Goal: Information Seeking & Learning: Learn about a topic

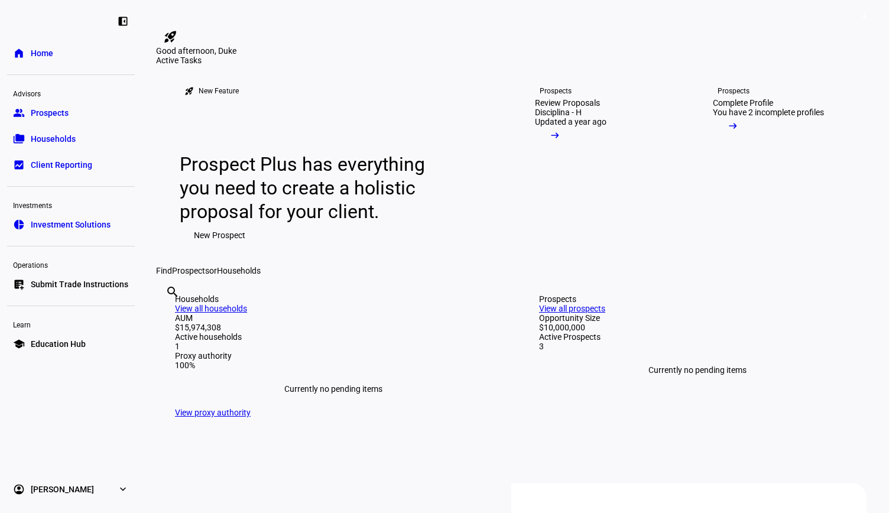
click at [80, 168] on span "Client Reporting" at bounding box center [61, 165] width 61 height 12
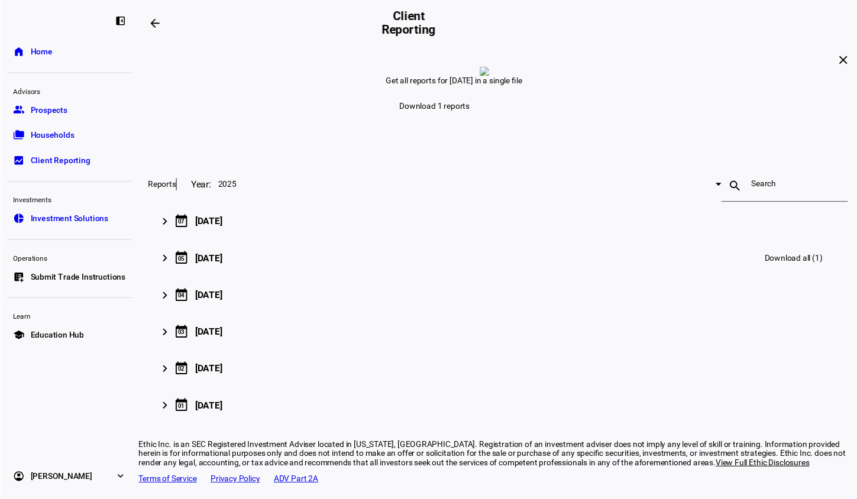
scroll to position [59, 0]
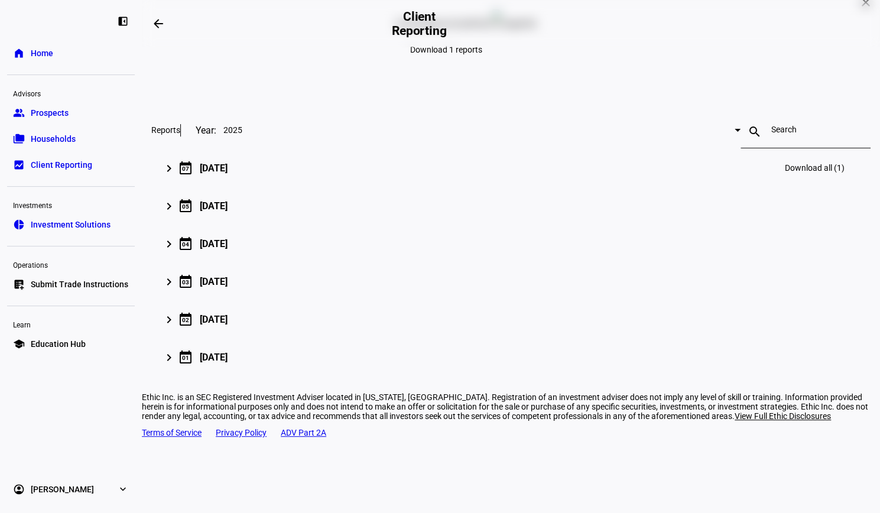
click at [176, 176] on mat-icon "keyboard_arrow_right" at bounding box center [169, 168] width 14 height 14
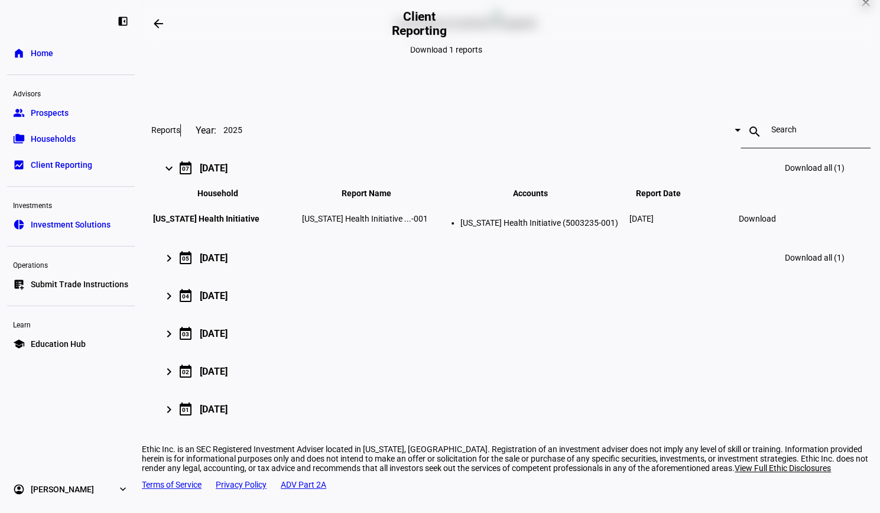
click at [176, 265] on mat-icon "keyboard_arrow_right" at bounding box center [169, 258] width 14 height 14
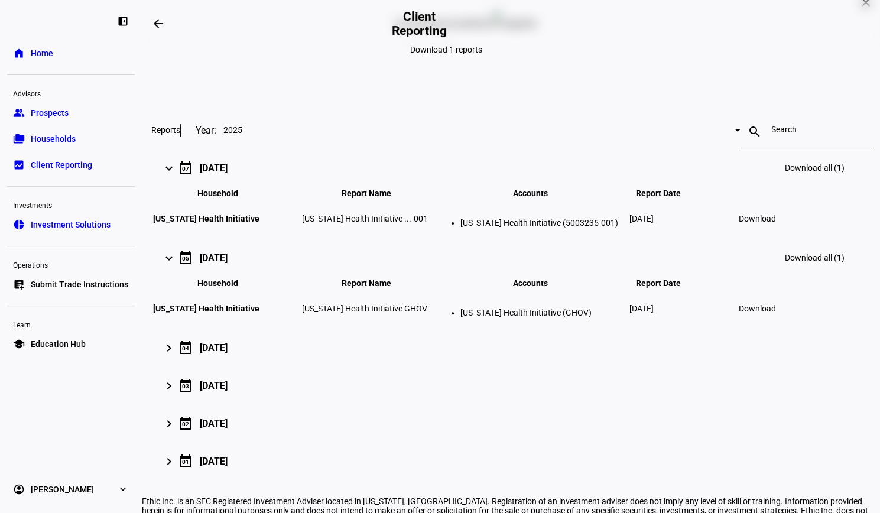
click at [776, 224] on span "Download" at bounding box center [757, 218] width 37 height 9
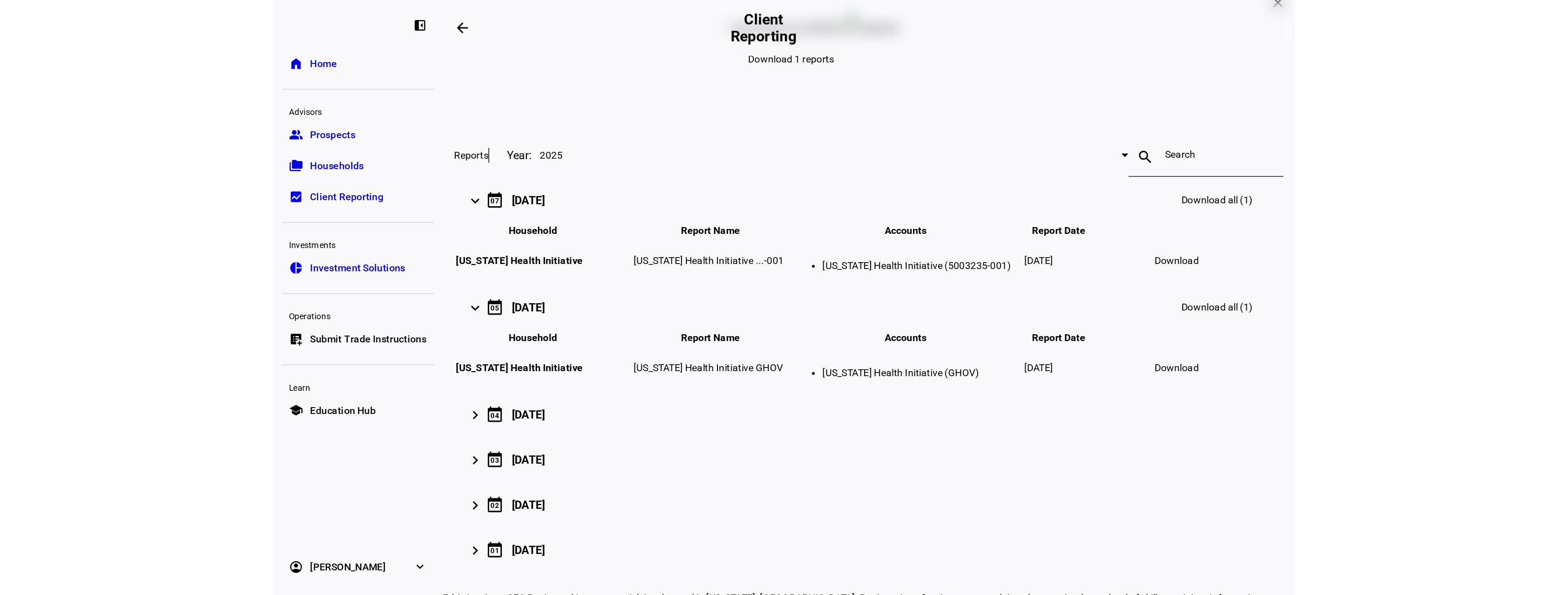
scroll to position [0, 0]
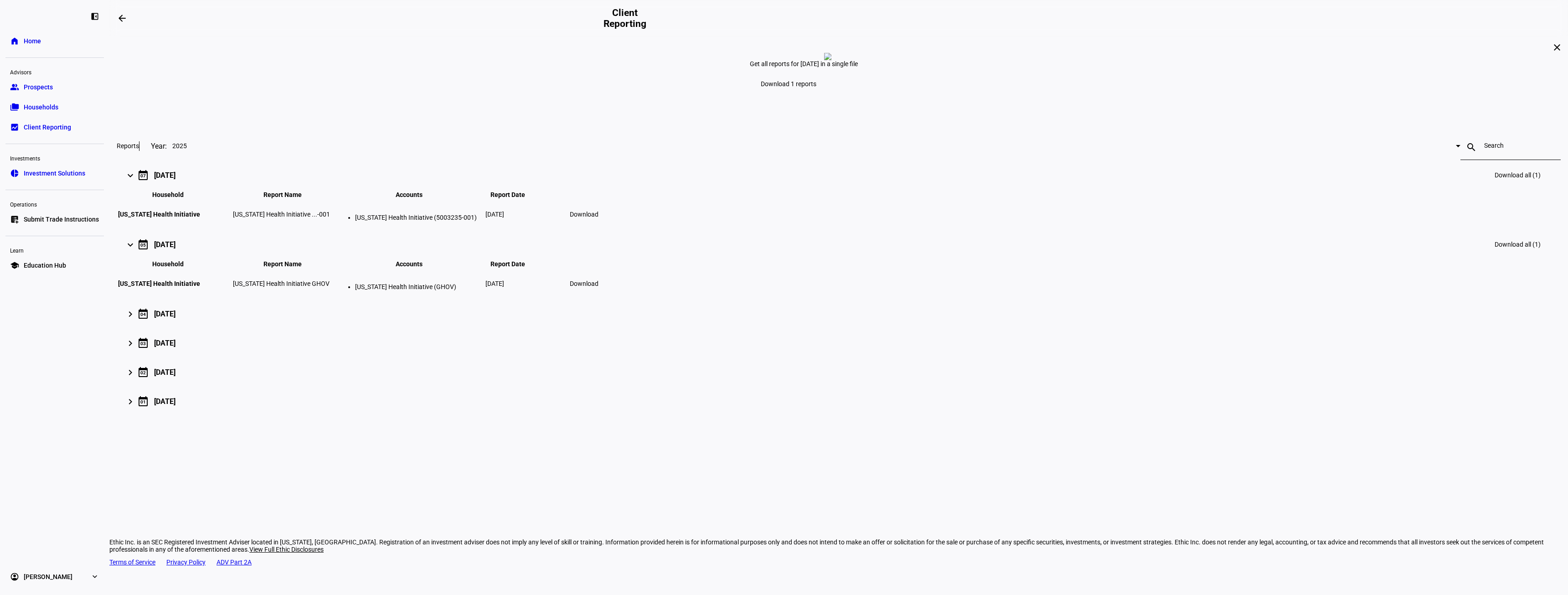
click at [52, 106] on span "Households" at bounding box center [41, 107] width 35 height 9
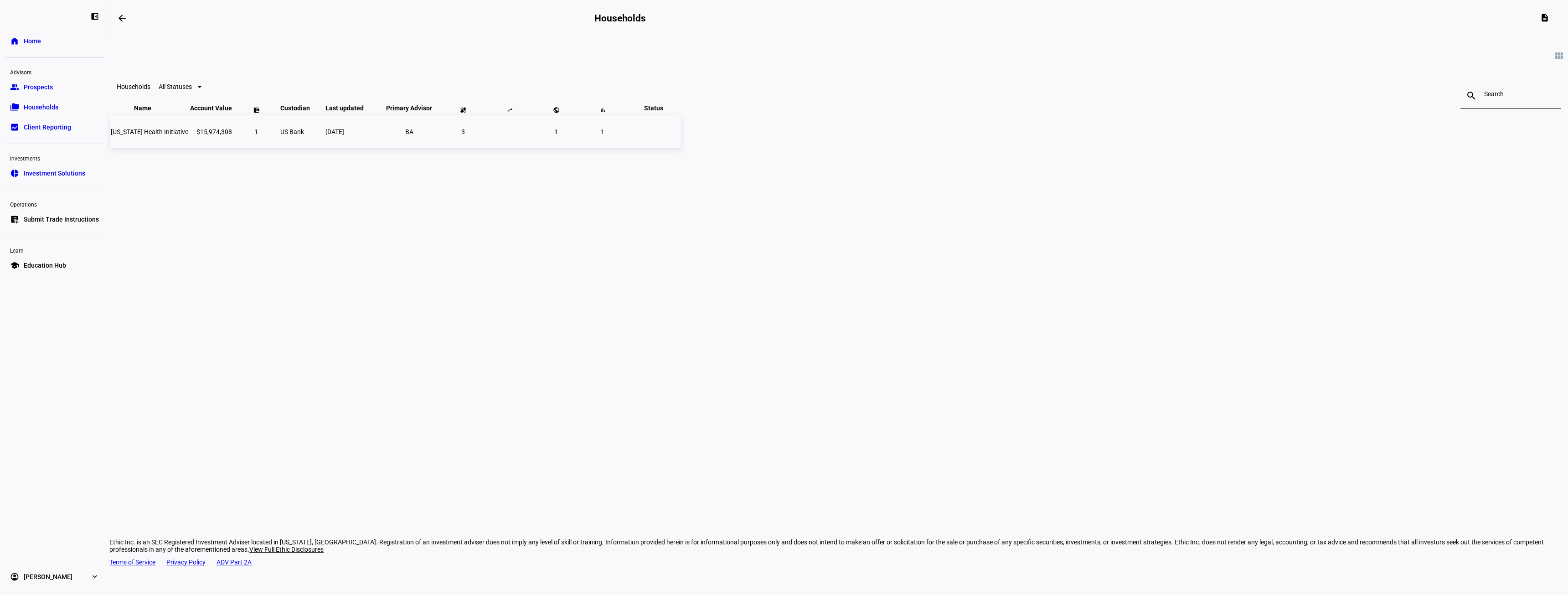
click at [188, 136] on span "[US_STATE] Health Initiative" at bounding box center [150, 131] width 78 height 7
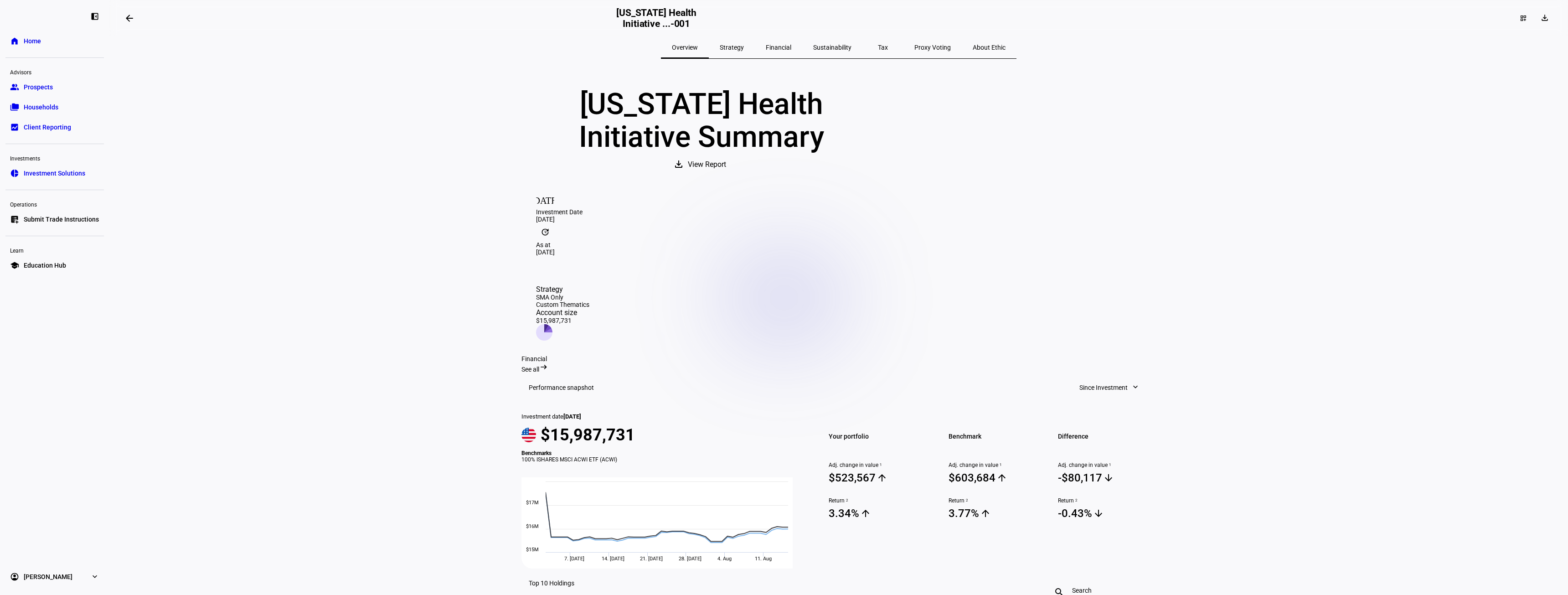
click at [685, 176] on span "View Report" at bounding box center [707, 164] width 39 height 22
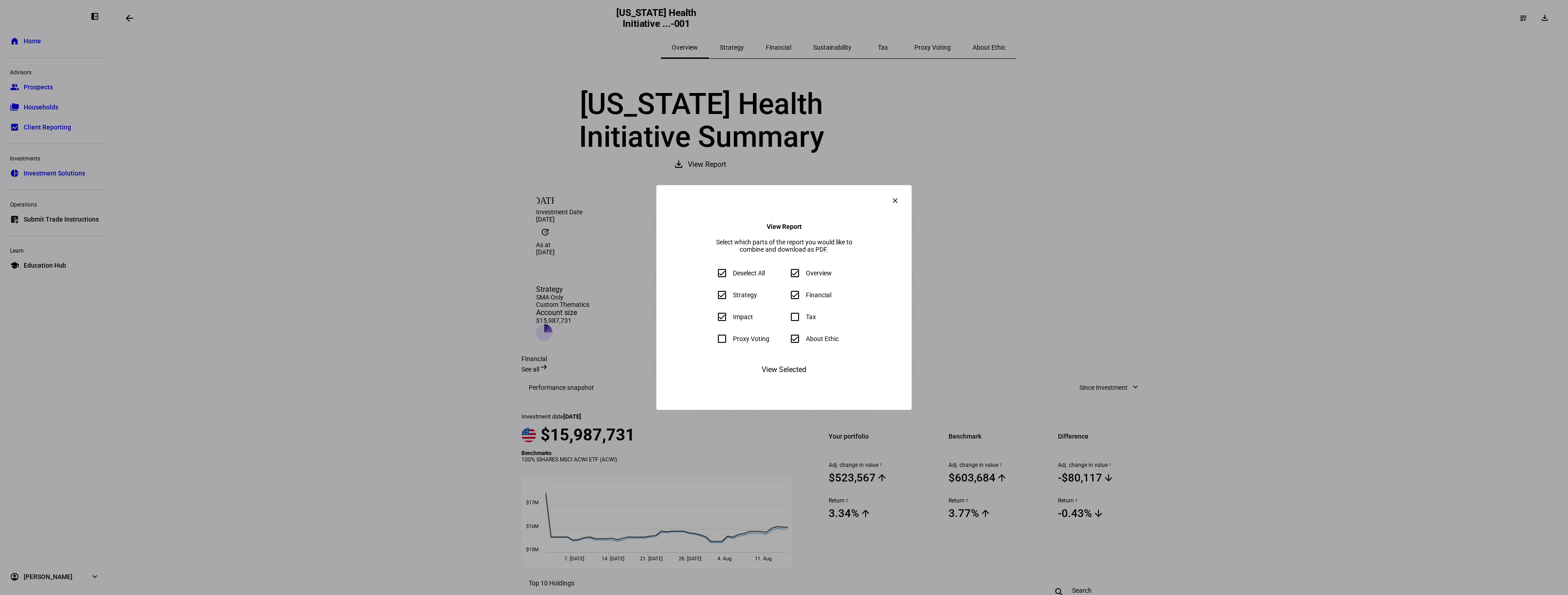
click at [685, 381] on span "View Selected" at bounding box center [784, 369] width 45 height 22
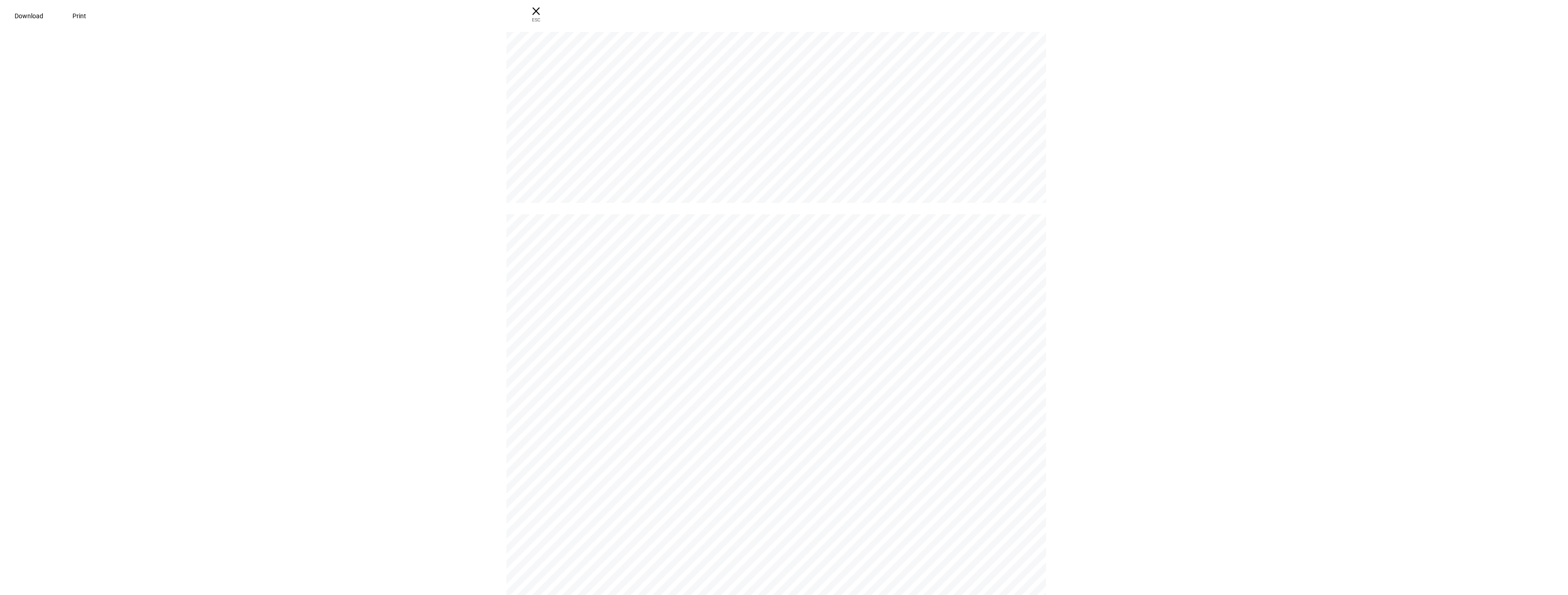
scroll to position [5270, 0]
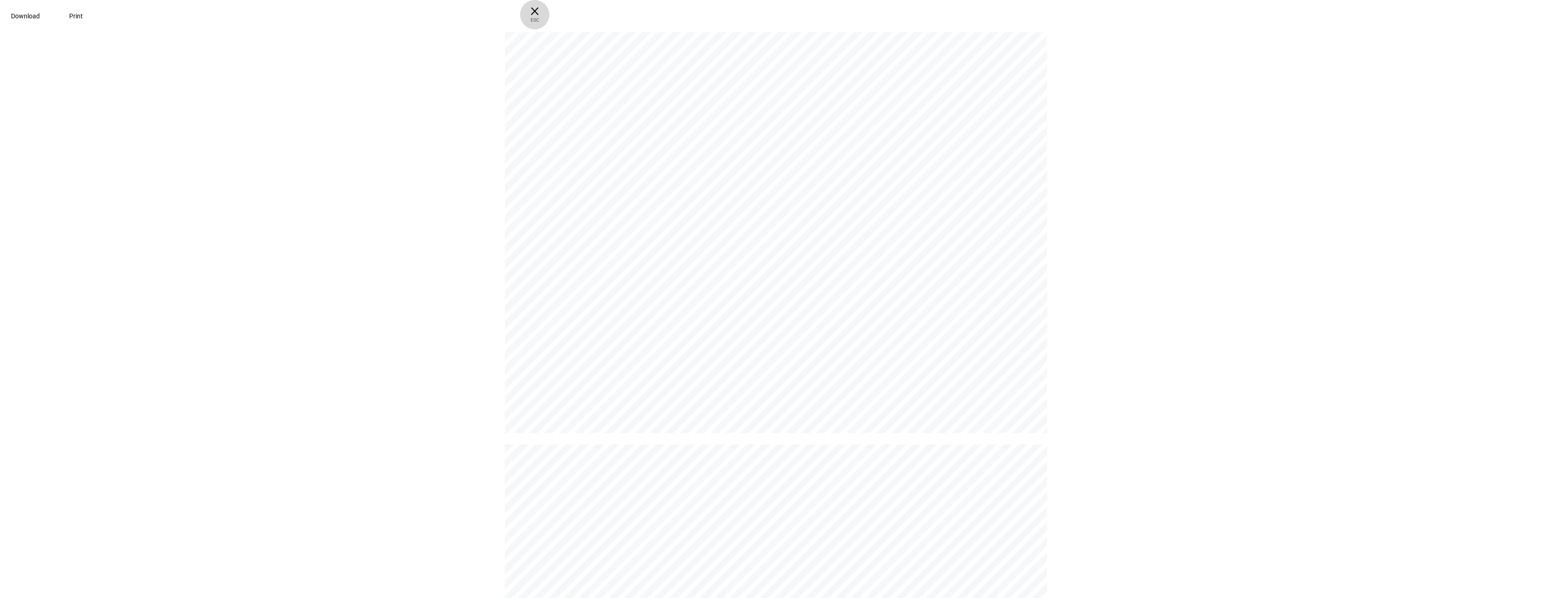
click at [550, 12] on span "× ESC" at bounding box center [535, 15] width 29 height 29
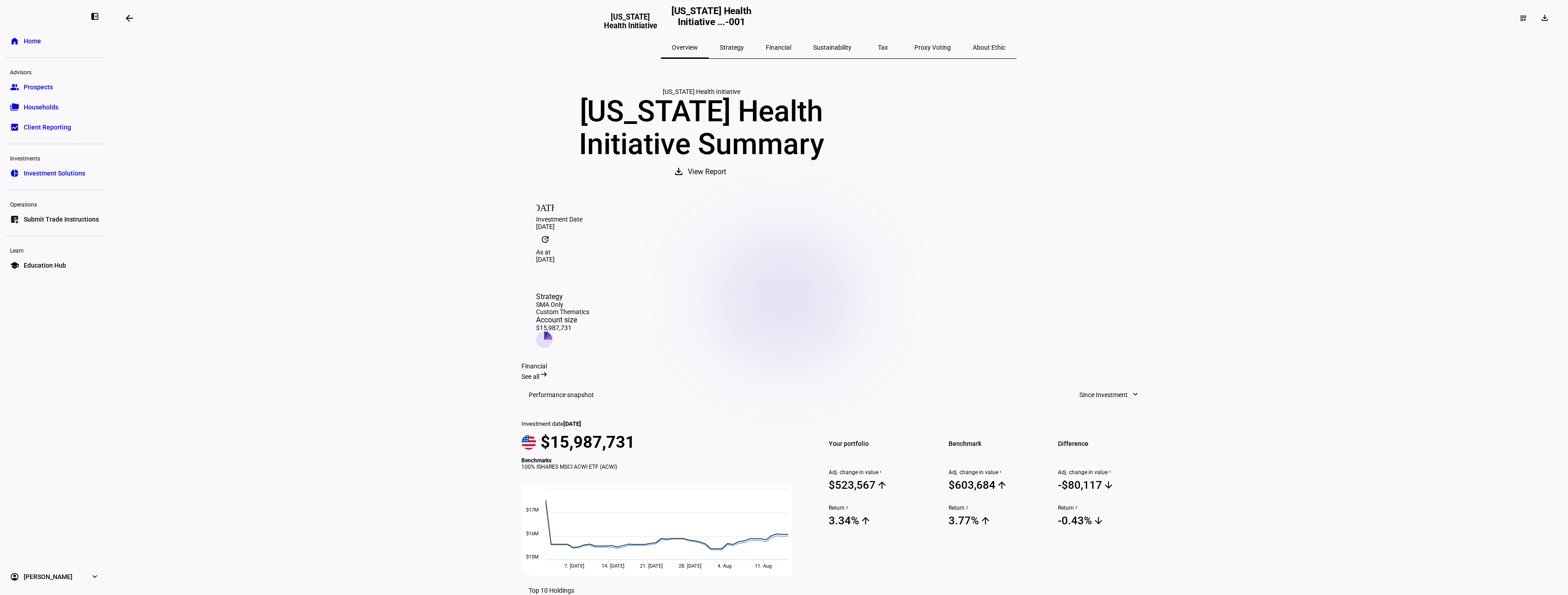
click at [685, 50] on span "Sustainability" at bounding box center [833, 47] width 39 height 6
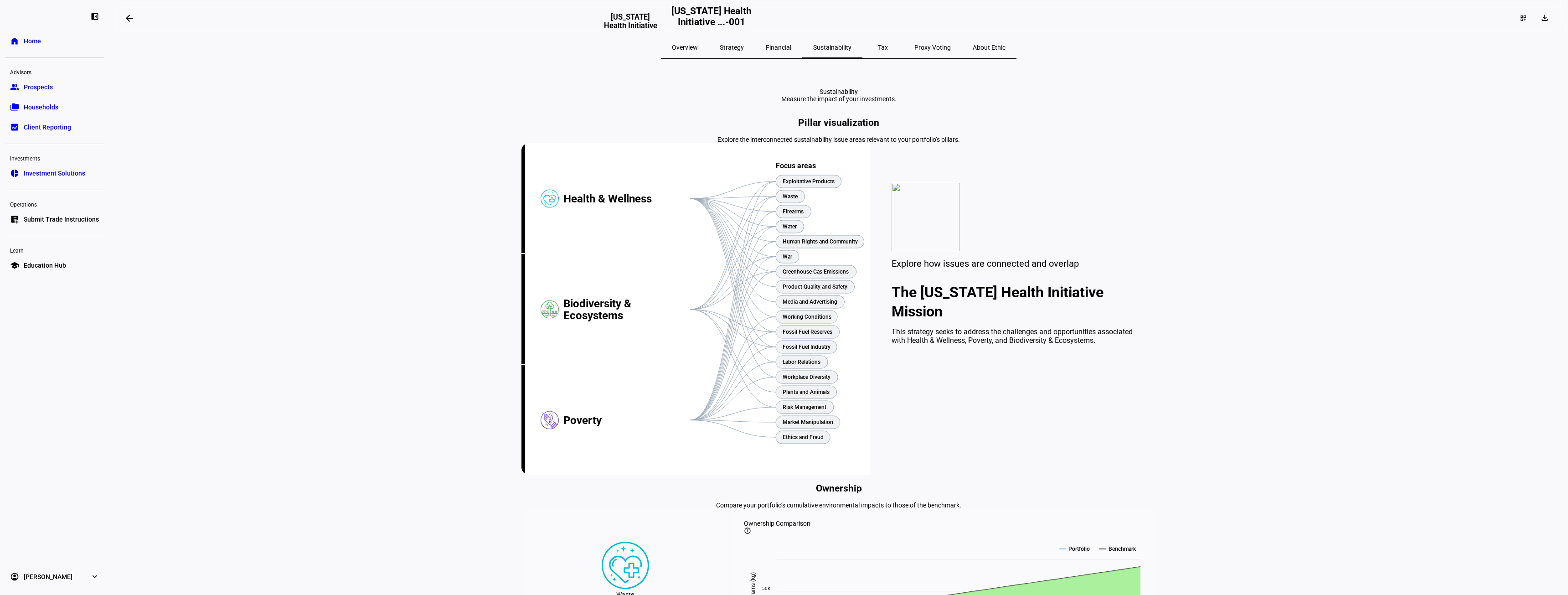
click at [685, 47] on span "Overview" at bounding box center [685, 47] width 26 height 6
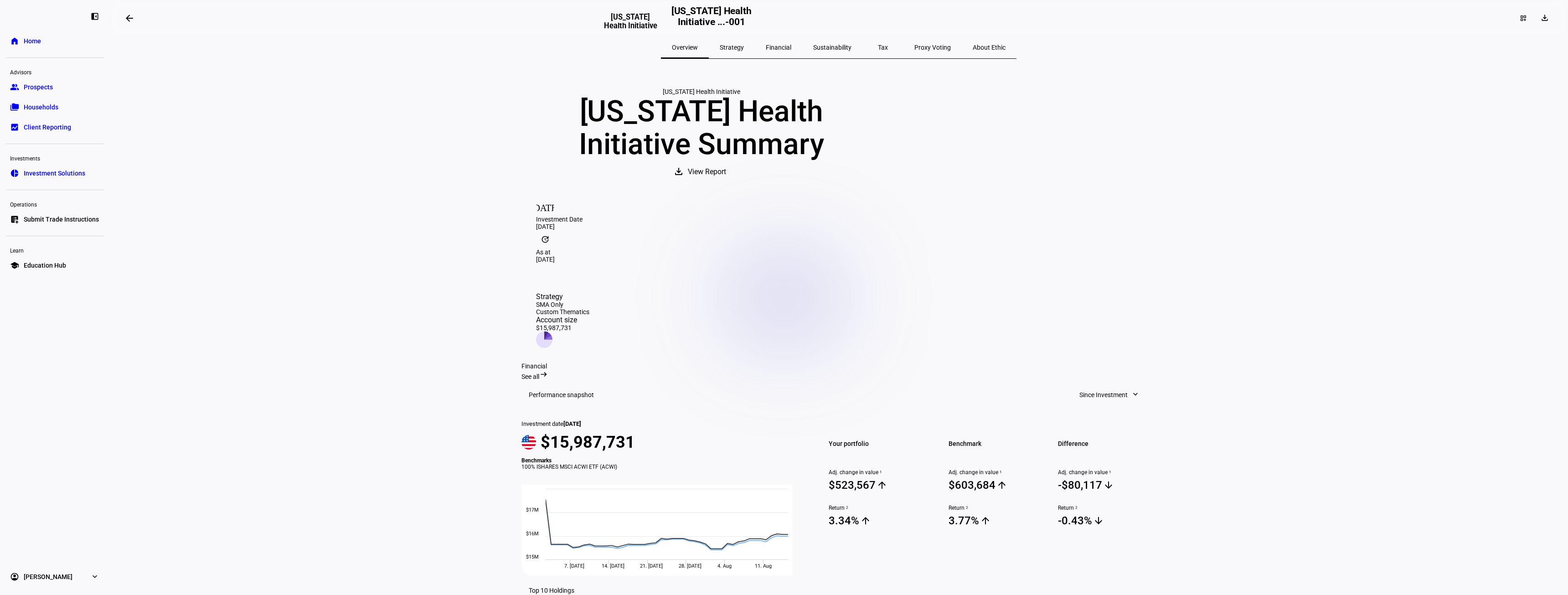
click at [685, 49] on span "Strategy" at bounding box center [732, 47] width 24 height 6
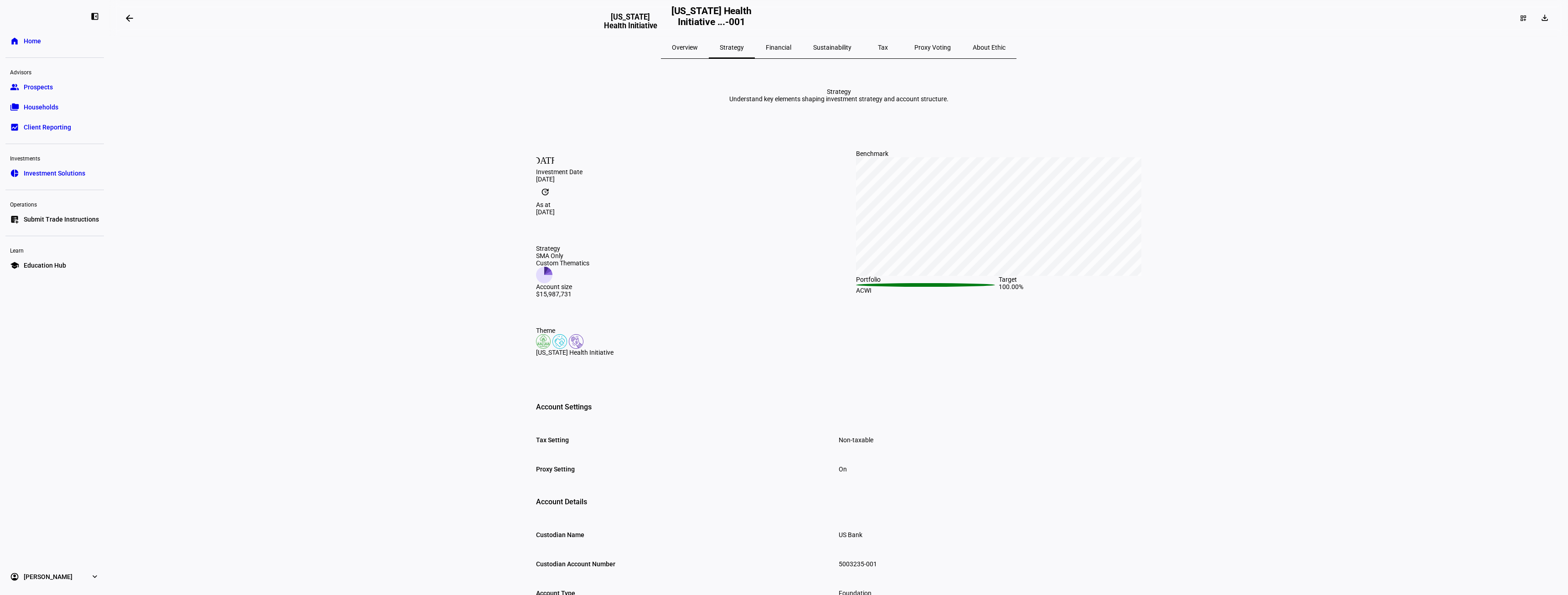
click at [685, 45] on span "Financial" at bounding box center [778, 47] width 25 height 6
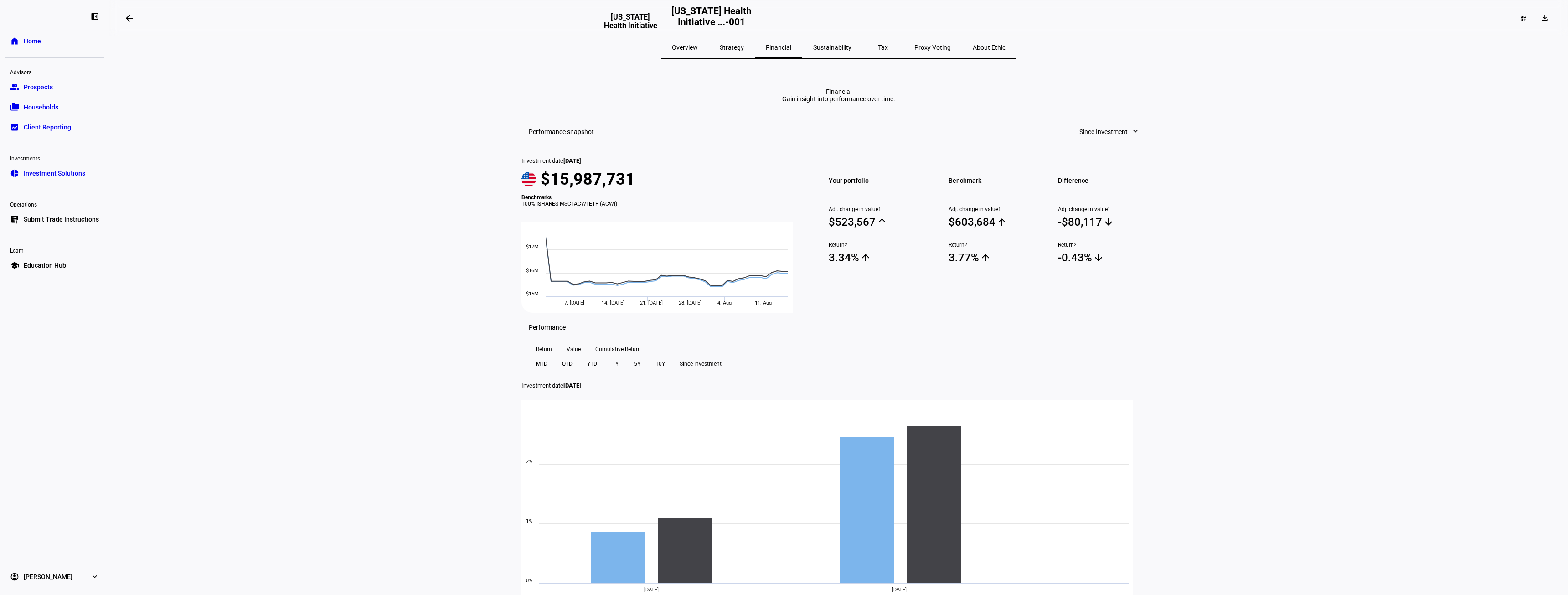
click at [685, 49] on span "Sustainability" at bounding box center [833, 47] width 39 height 6
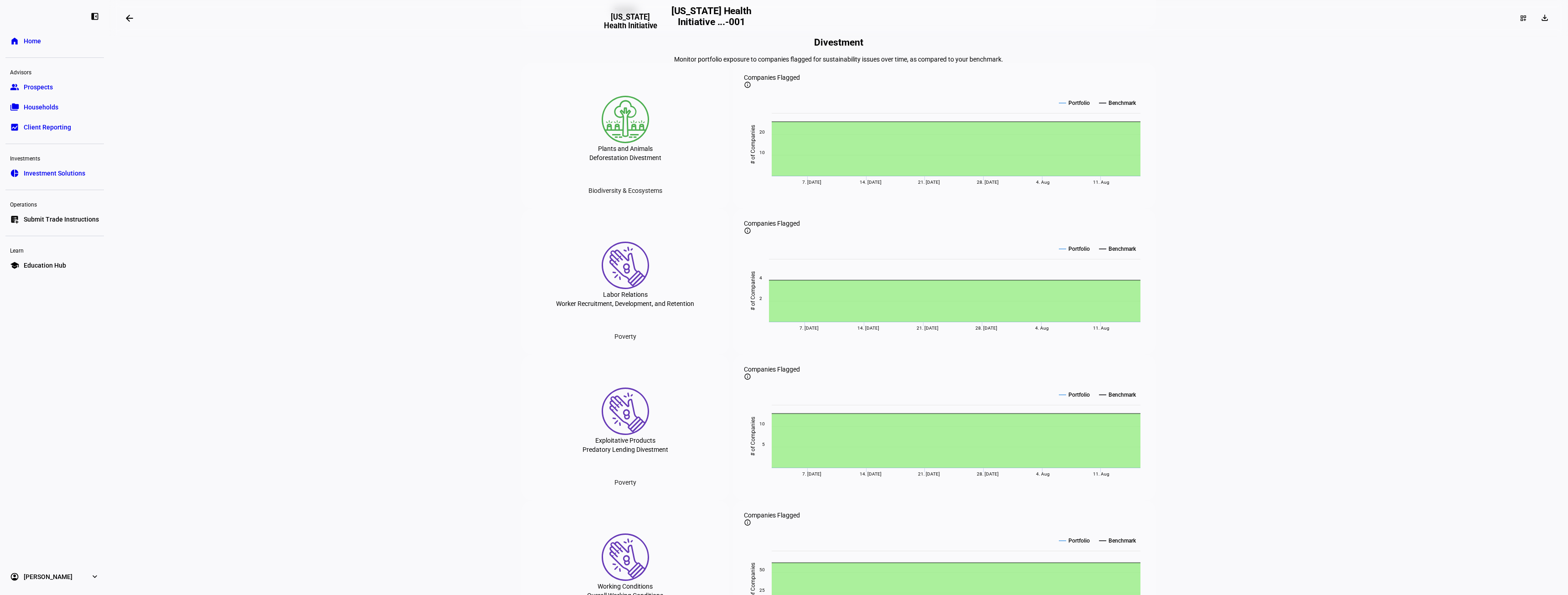
scroll to position [2047, 0]
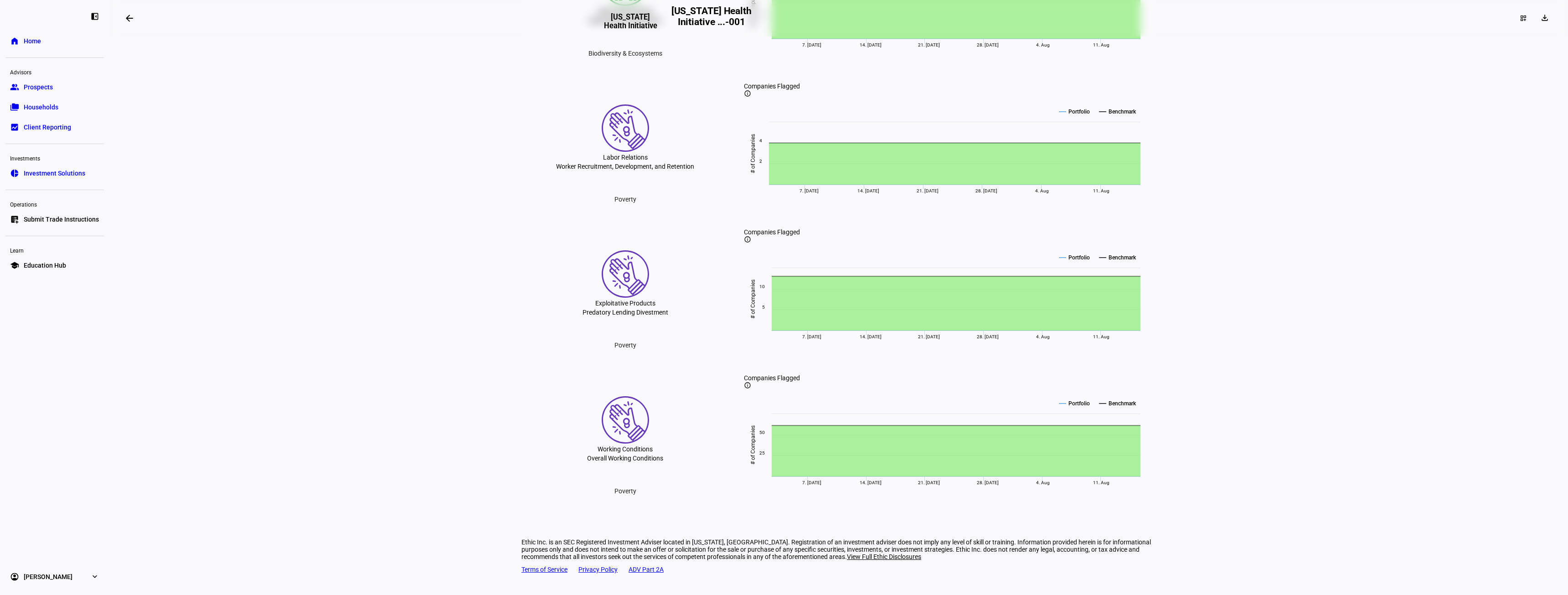
click at [685, 395] on span "View Full Ethic Disclosures" at bounding box center [884, 556] width 74 height 7
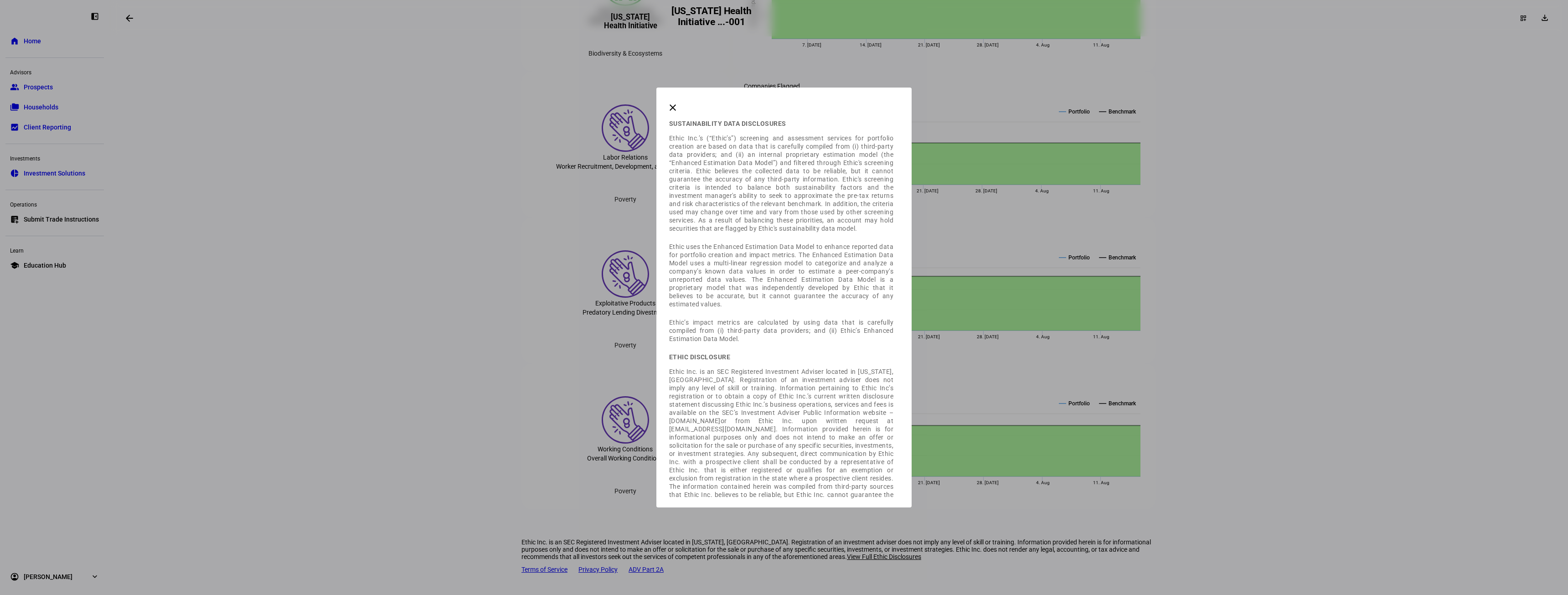
click at [678, 113] on mat-icon "clear" at bounding box center [673, 107] width 11 height 11
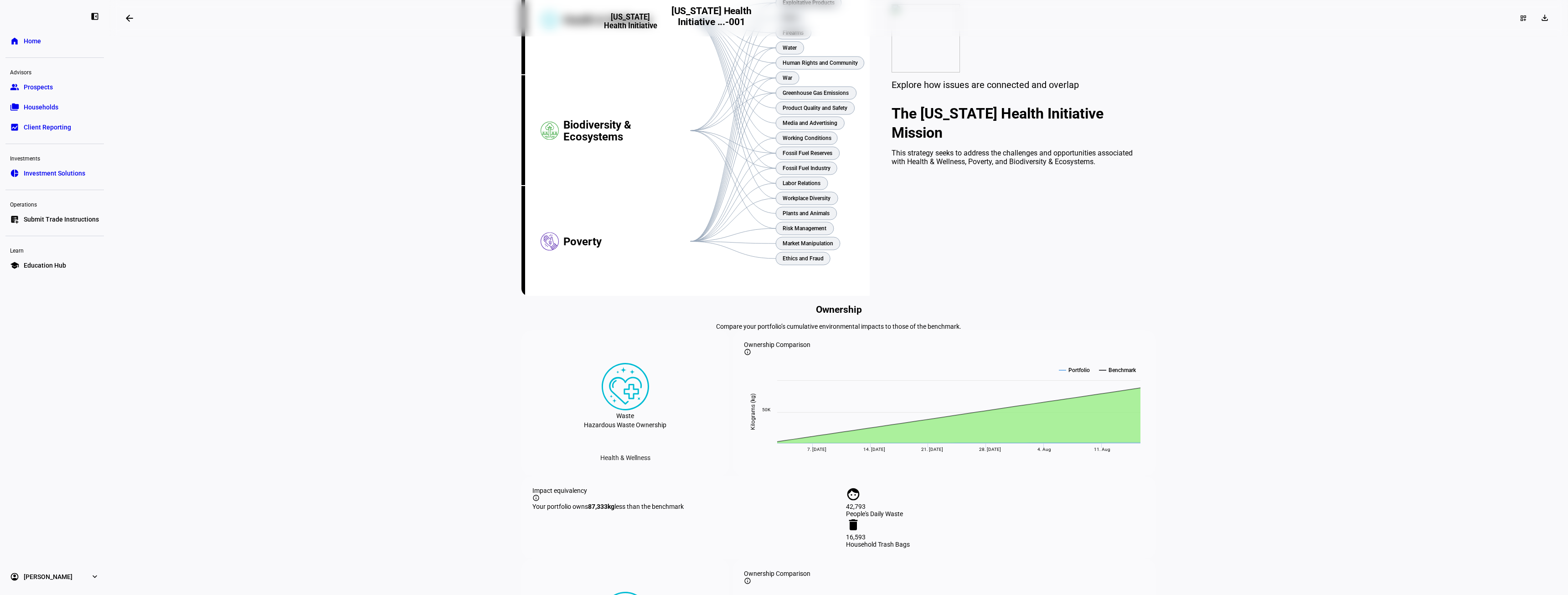
scroll to position [0, 0]
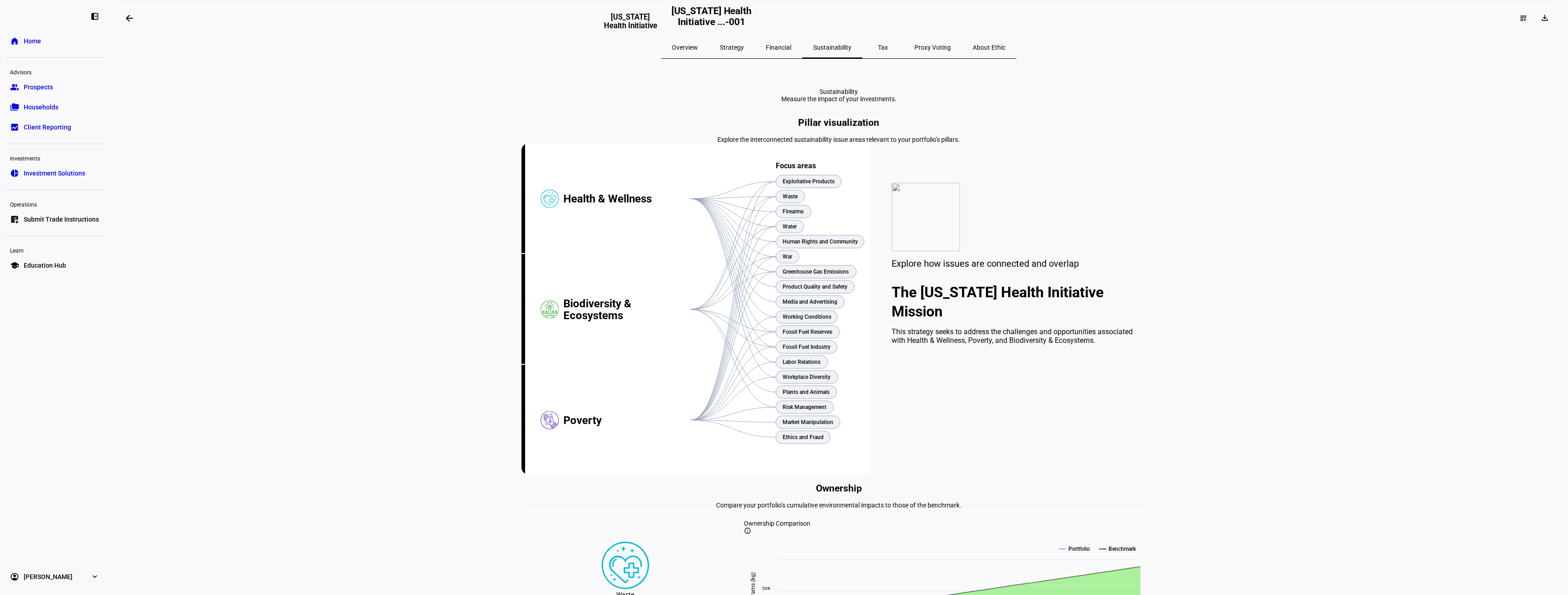
click at [685, 45] on span "About Ethic" at bounding box center [989, 47] width 33 height 6
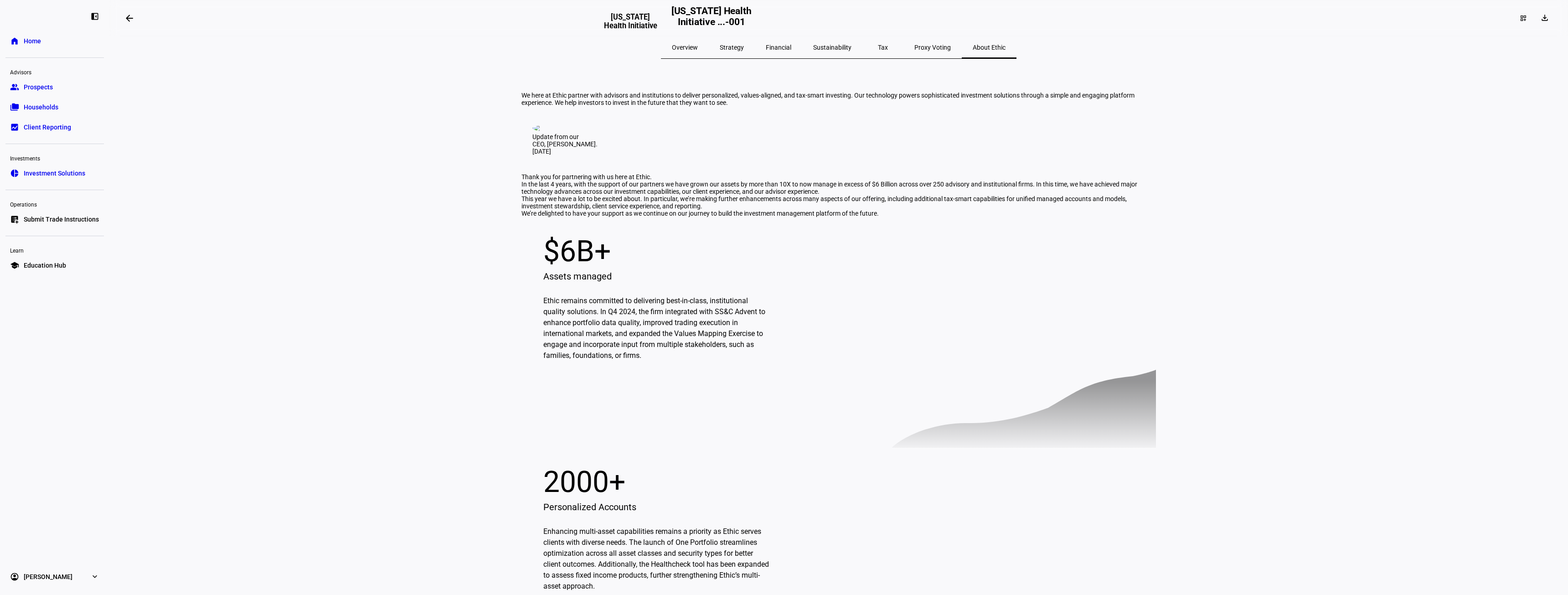
click at [685, 49] on span "Overview" at bounding box center [685, 47] width 26 height 6
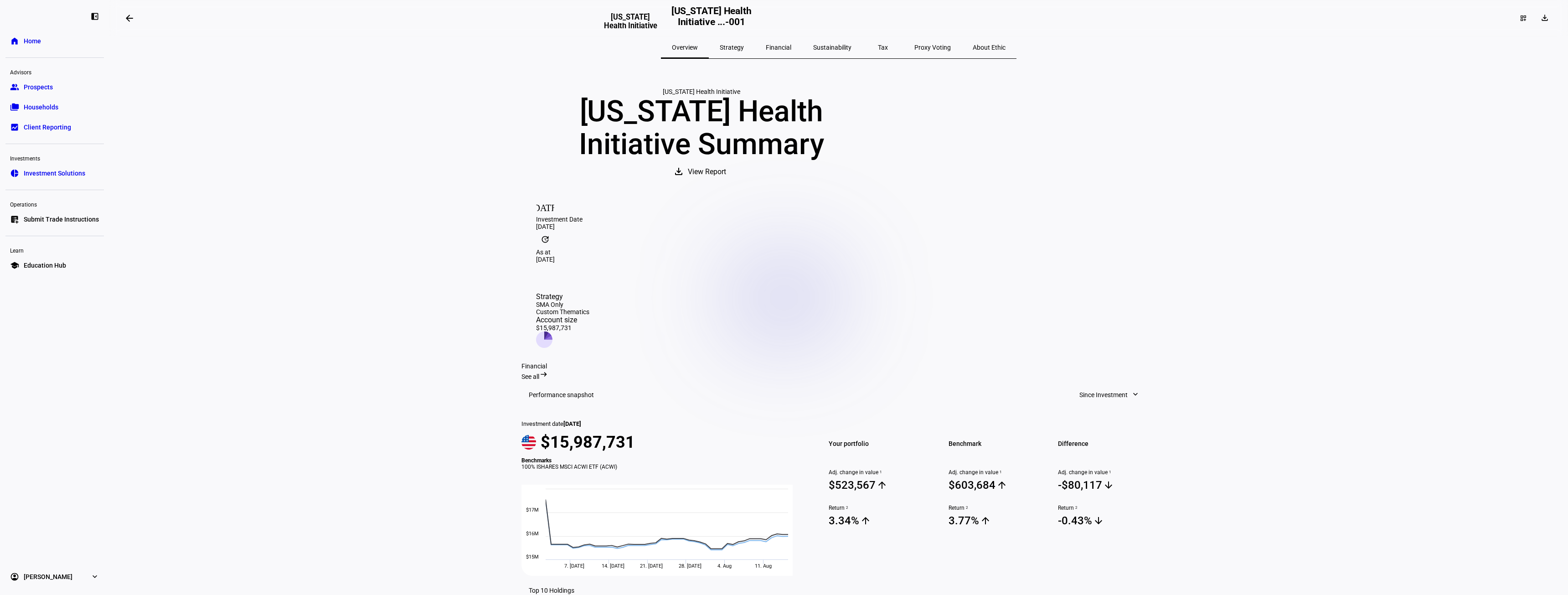
click at [685, 183] on span "View Report" at bounding box center [707, 172] width 39 height 22
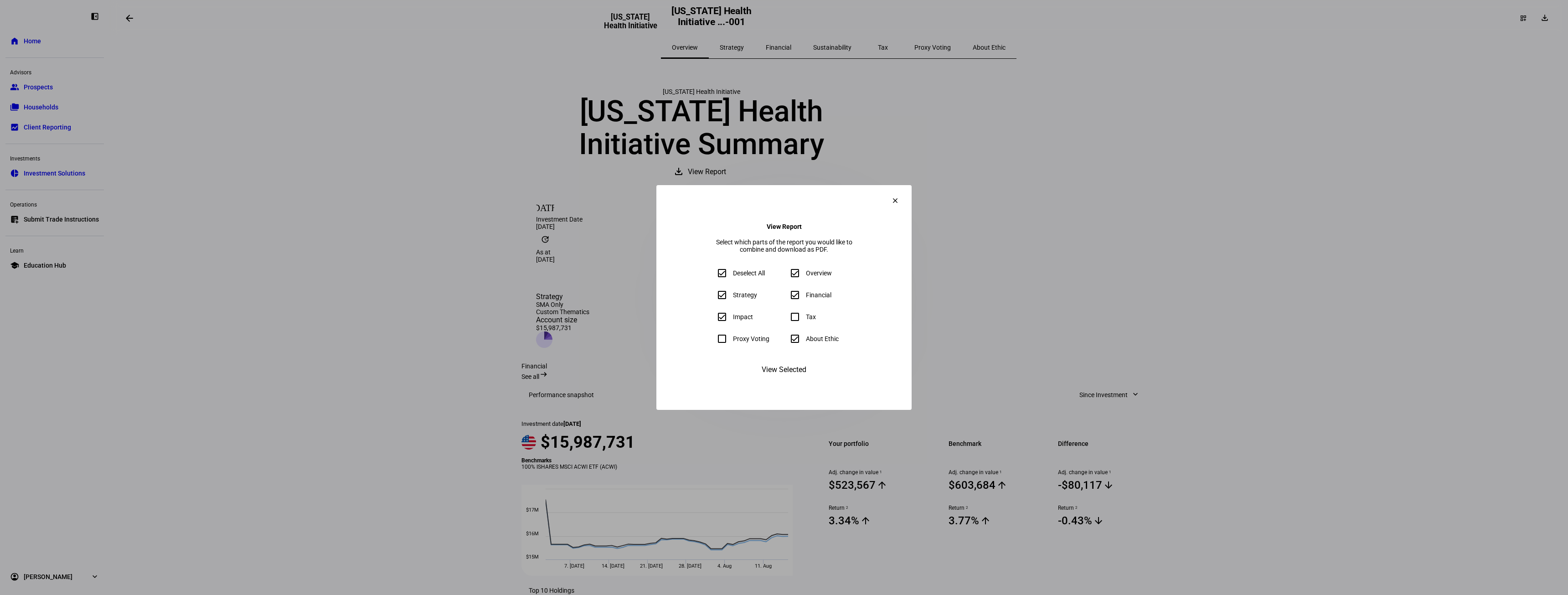
click at [685, 191] on span at bounding box center [895, 200] width 22 height 22
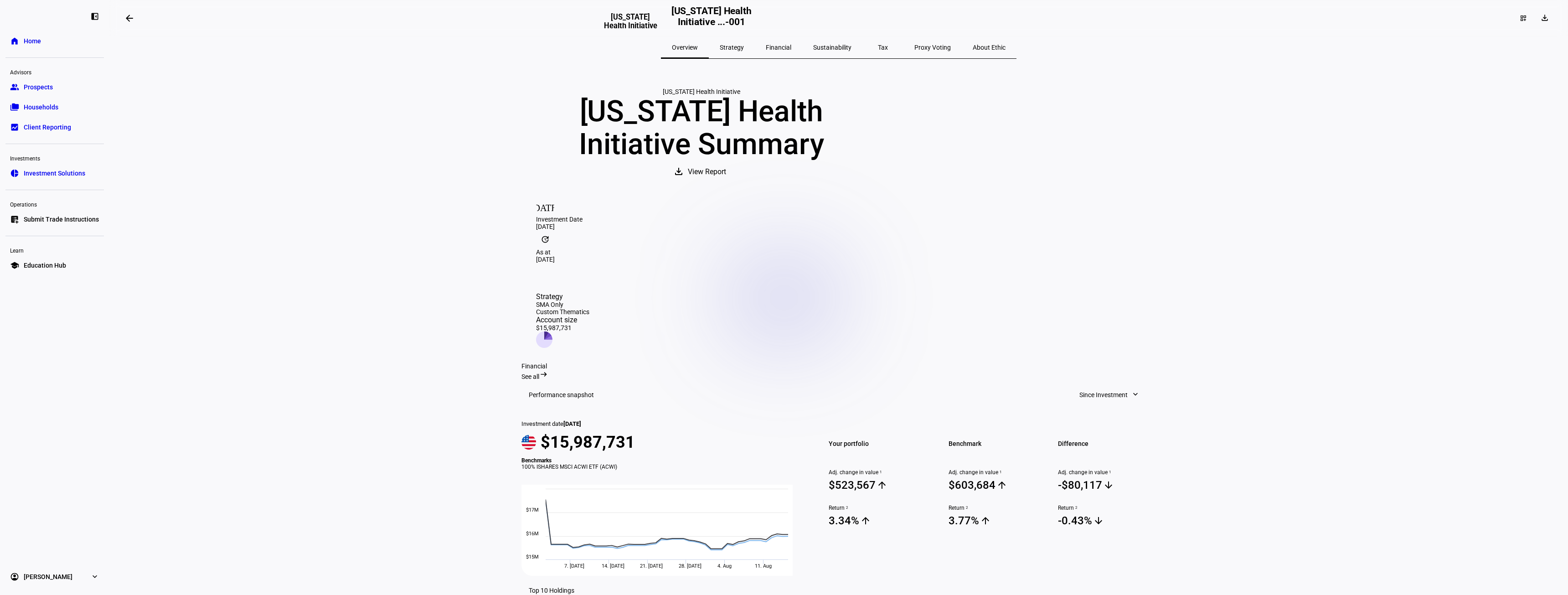
click at [685, 49] on span "Financial" at bounding box center [778, 47] width 25 height 6
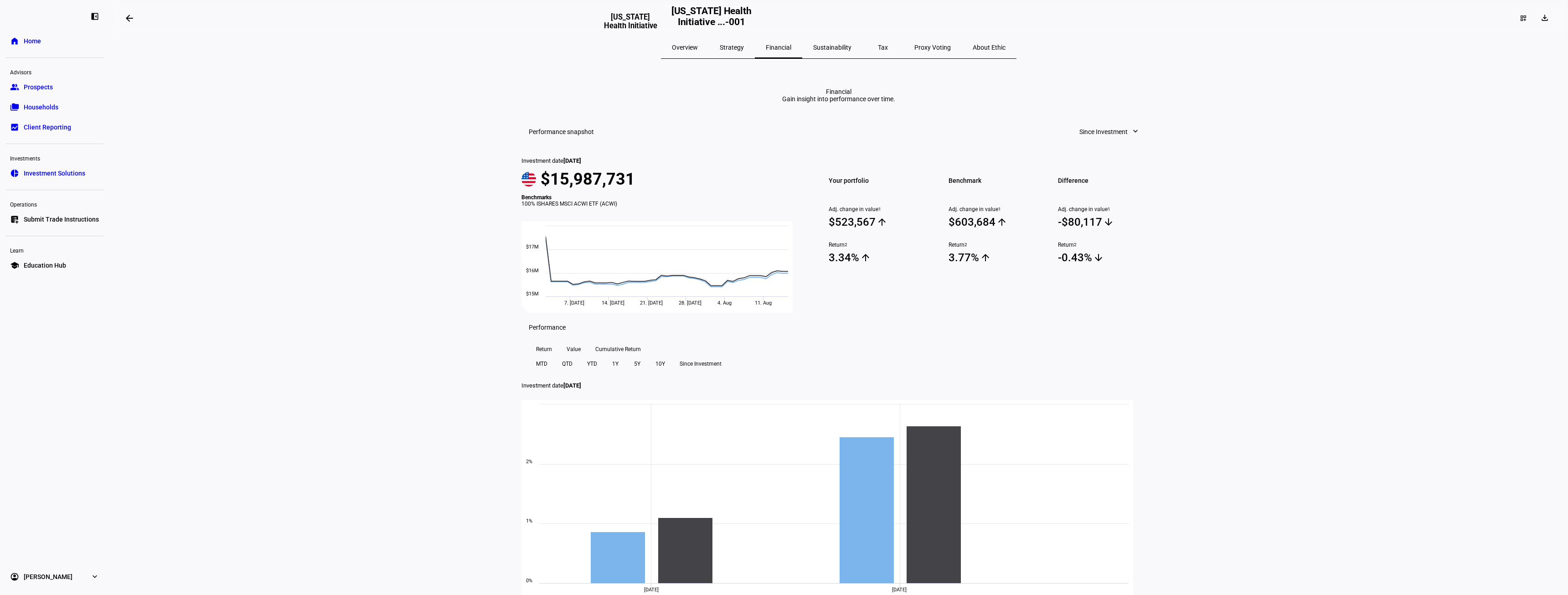
click at [685, 49] on span "Sustainability" at bounding box center [833, 47] width 39 height 6
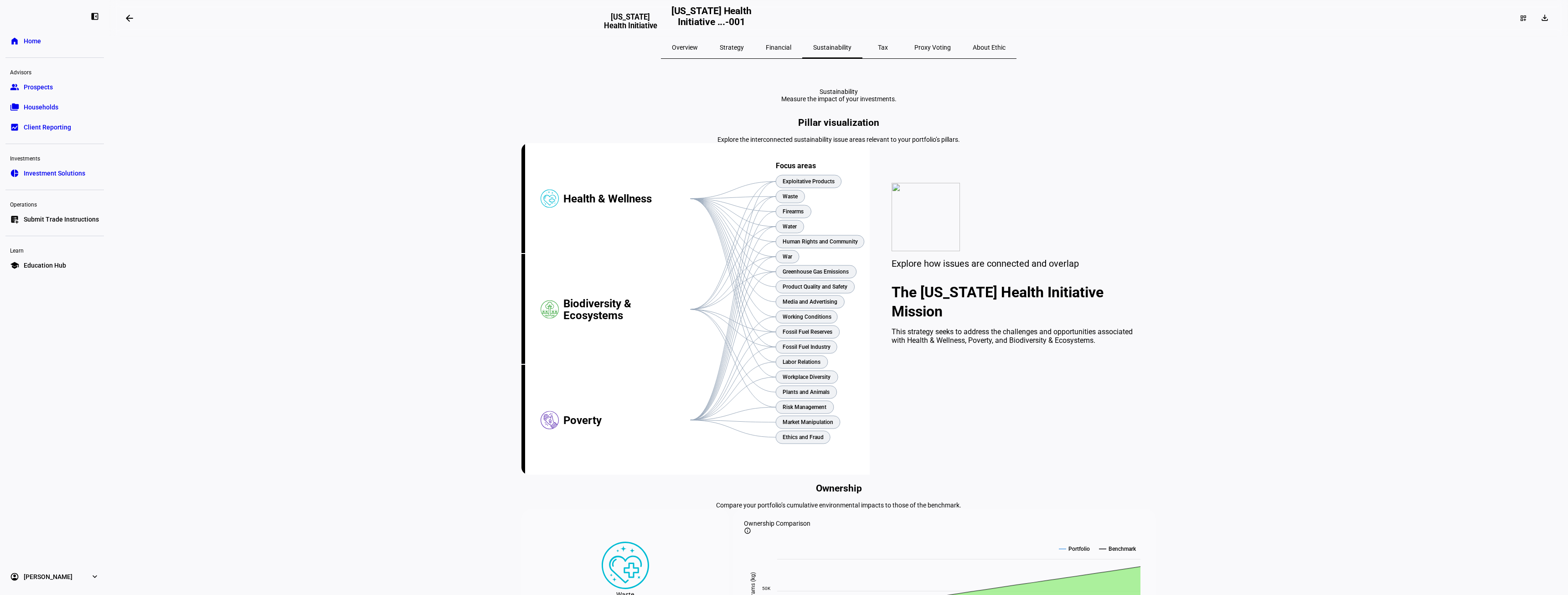
click at [685, 44] on span "Tax" at bounding box center [883, 47] width 10 height 6
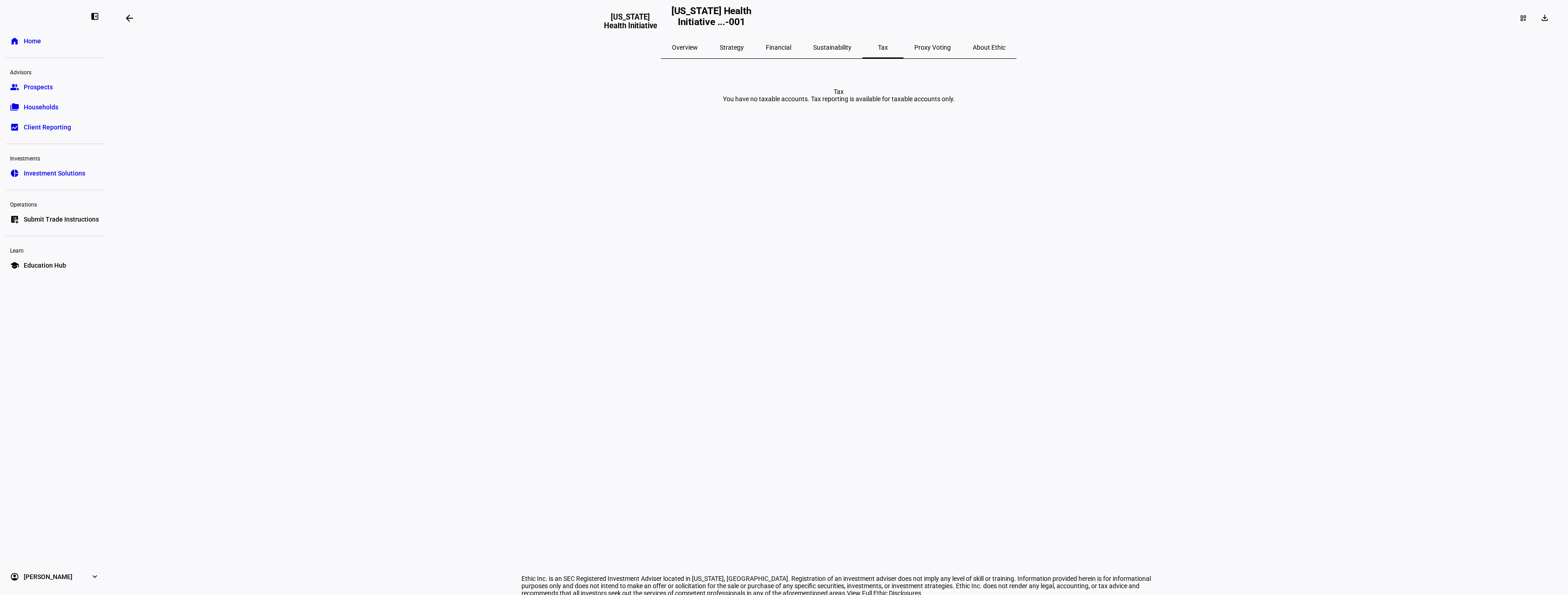
click at [685, 52] on span "Proxy Voting" at bounding box center [932, 47] width 36 height 22
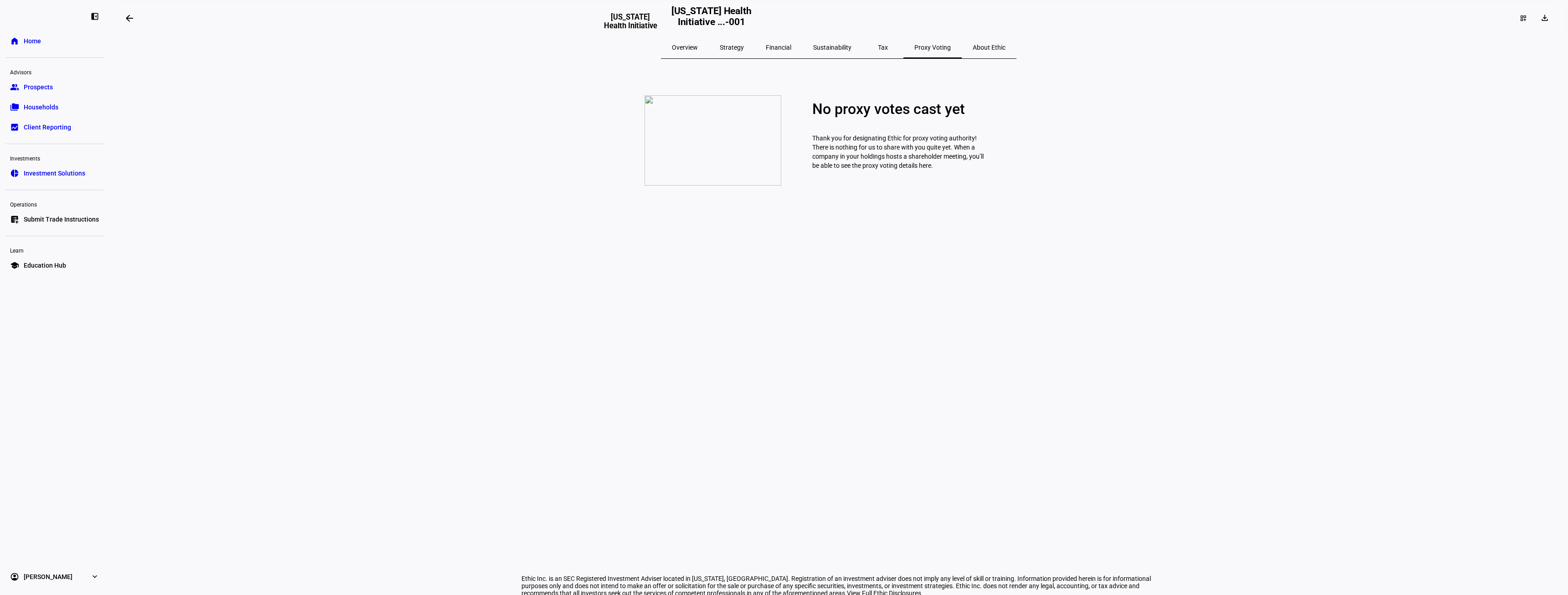
click at [685, 47] on span "About Ethic" at bounding box center [989, 47] width 33 height 6
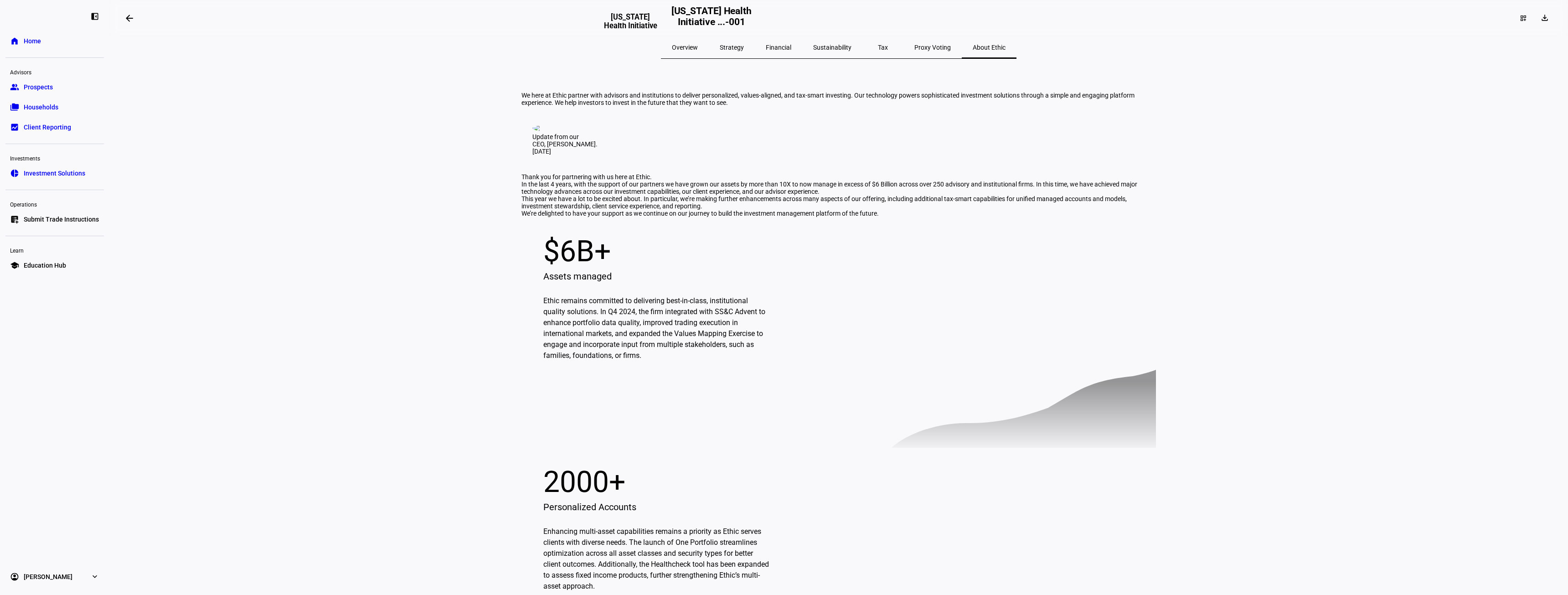
click at [58, 126] on span "Client Reporting" at bounding box center [47, 127] width 47 height 9
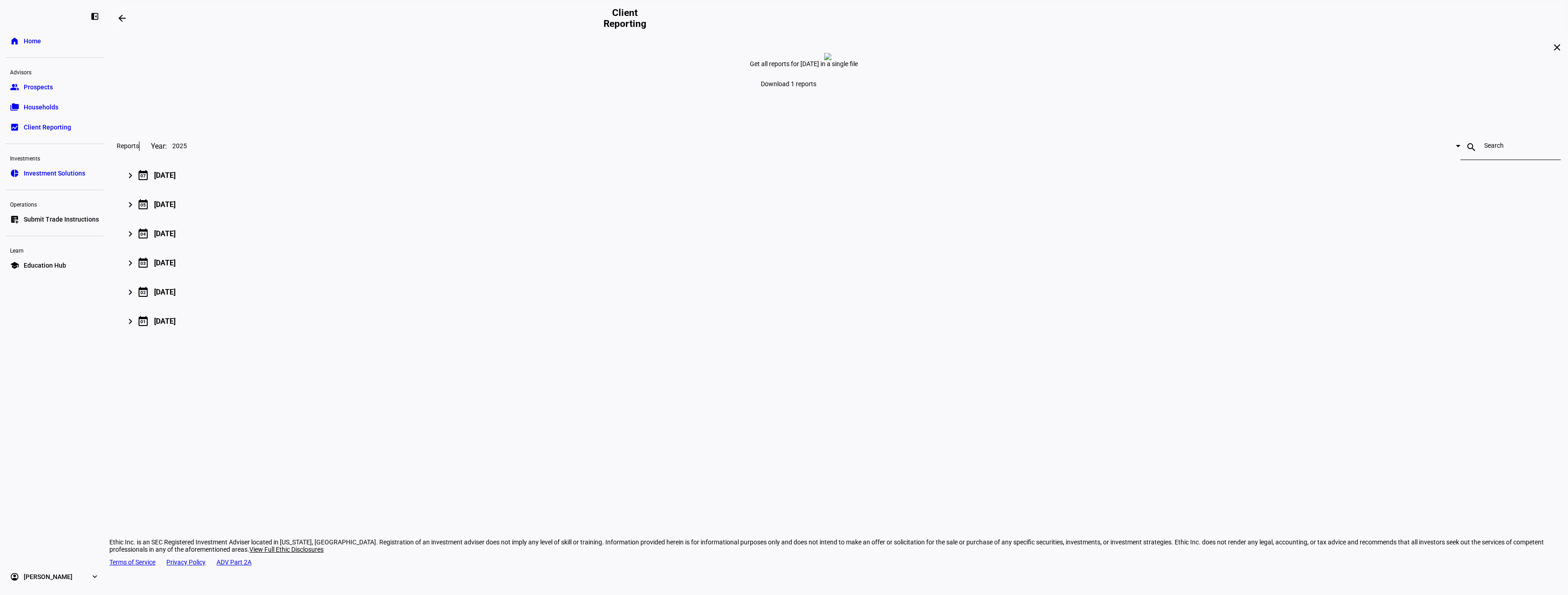
click at [685, 88] on span "Download 1 reports" at bounding box center [789, 83] width 56 height 7
click at [56, 264] on span "Education Hub" at bounding box center [45, 265] width 42 height 9
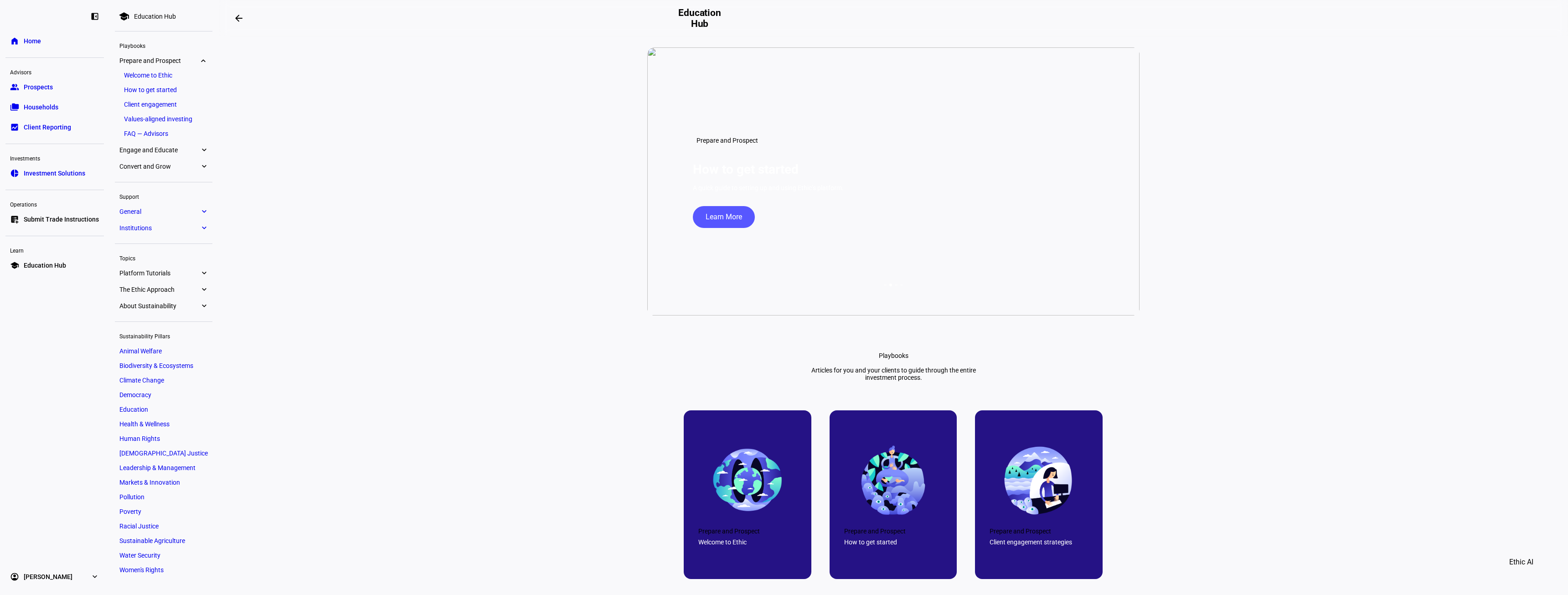
click at [153, 119] on link "Values-aligned investing" at bounding box center [163, 119] width 89 height 13
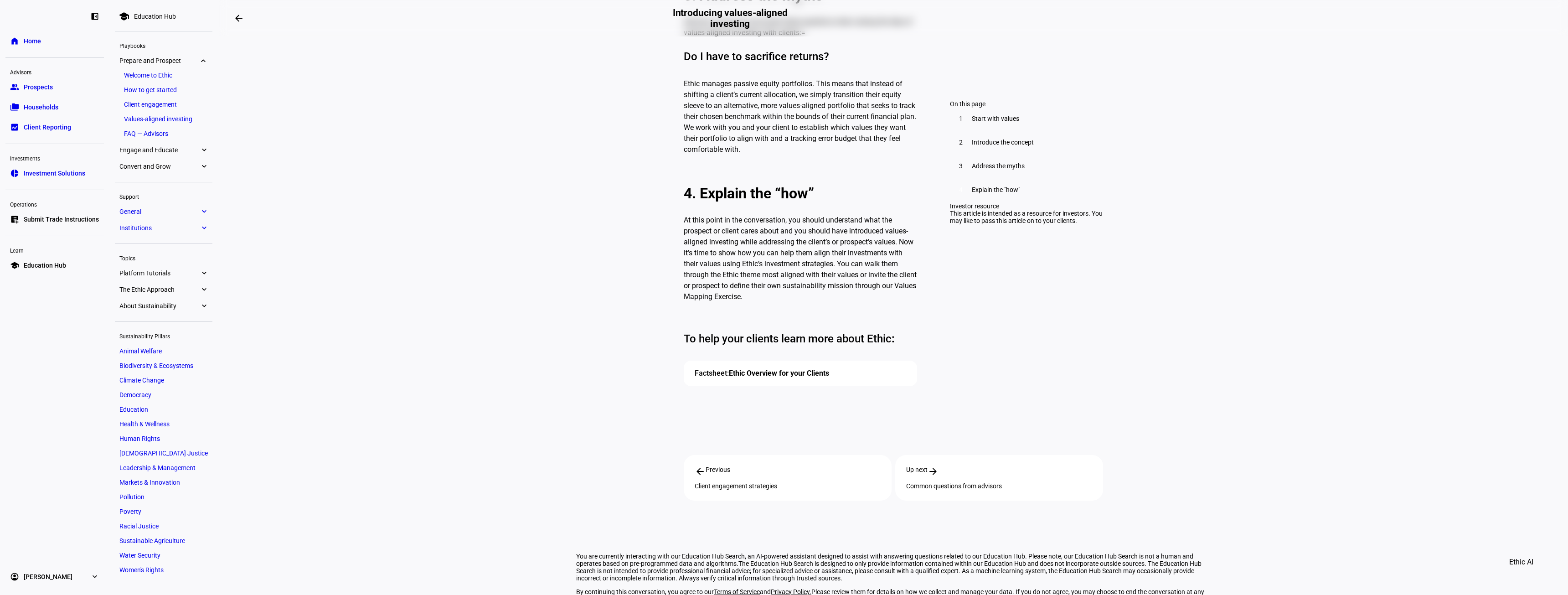
scroll to position [1230, 0]
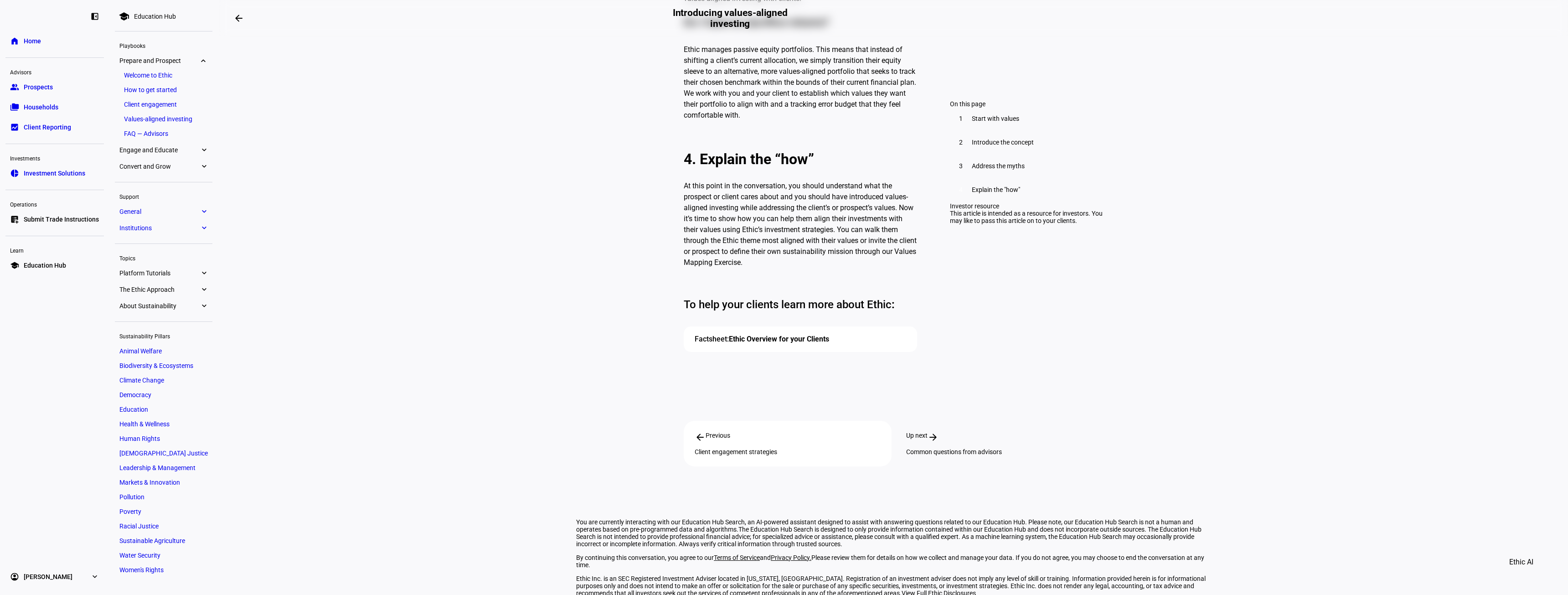
click at [685, 395] on div "Common questions from advisors" at bounding box center [998, 451] width 186 height 7
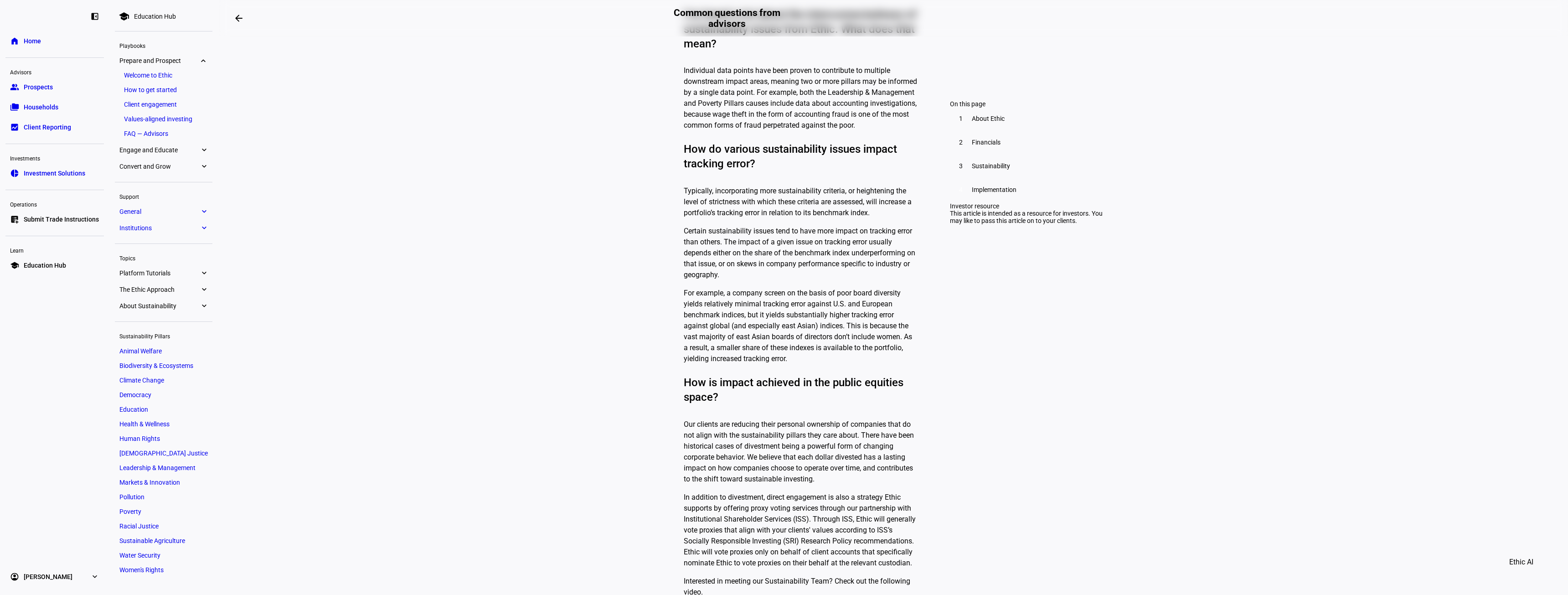
scroll to position [2233, 0]
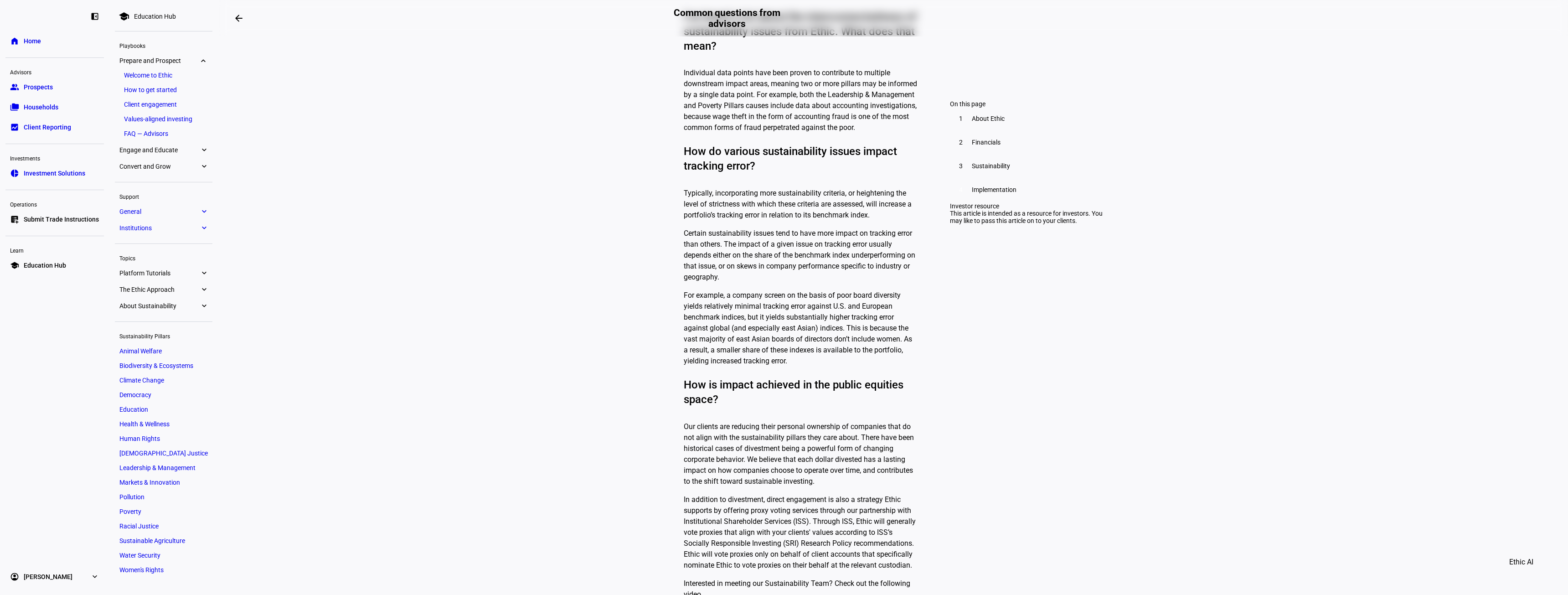
click at [183, 116] on link "Values-aligned investing" at bounding box center [163, 119] width 89 height 13
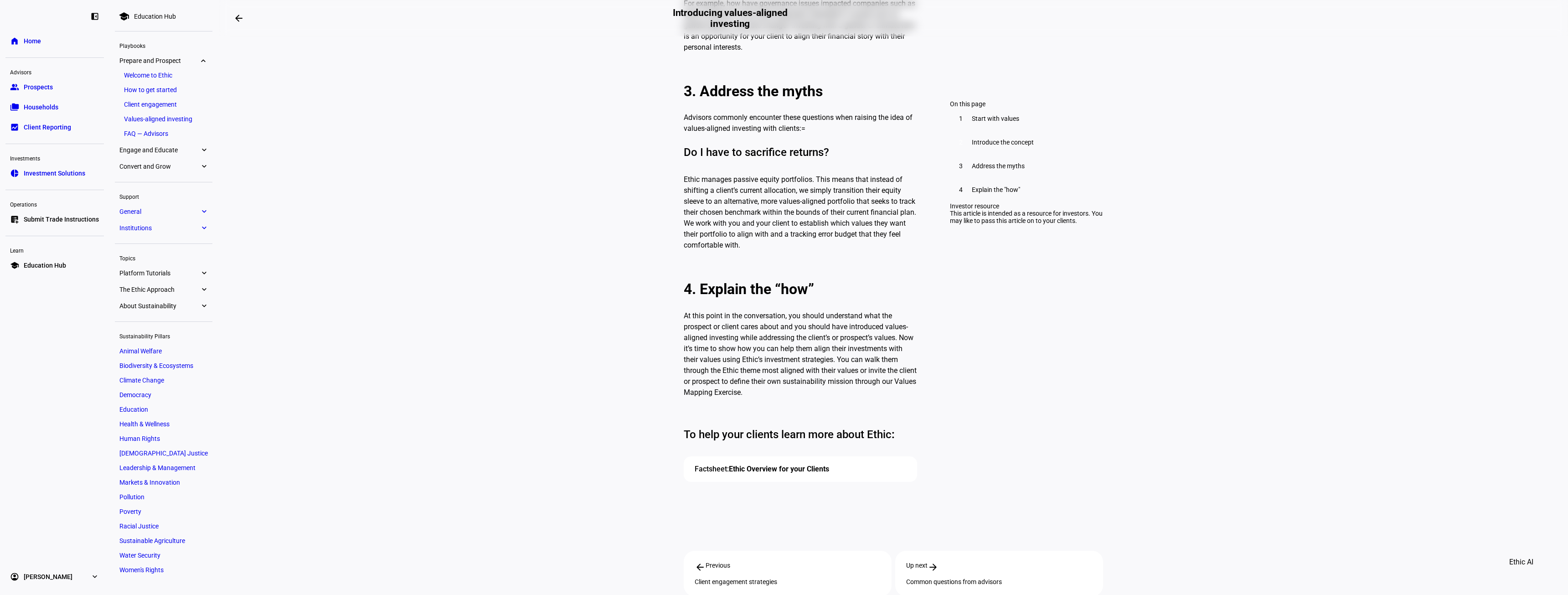
scroll to position [1139, 0]
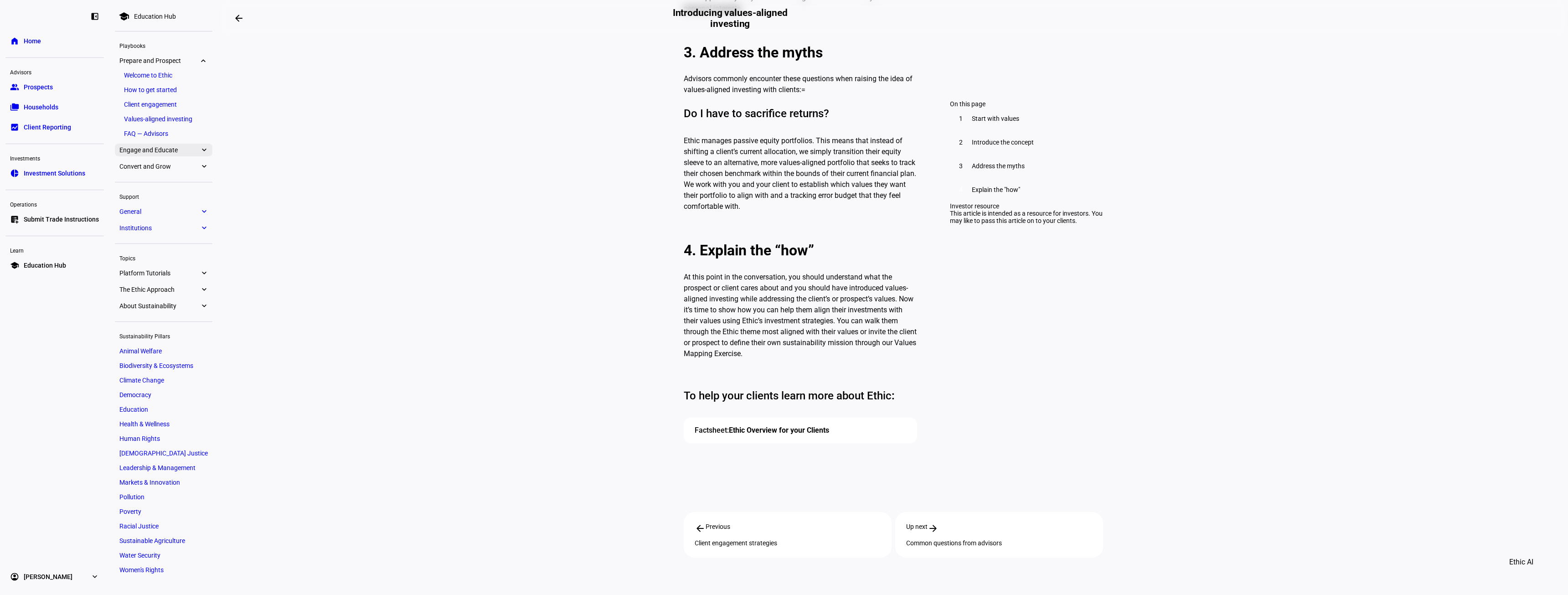
click at [180, 150] on span "Engage and Educate" at bounding box center [160, 150] width 80 height 7
click at [163, 163] on link "FAQ — Clients" at bounding box center [163, 160] width 89 height 13
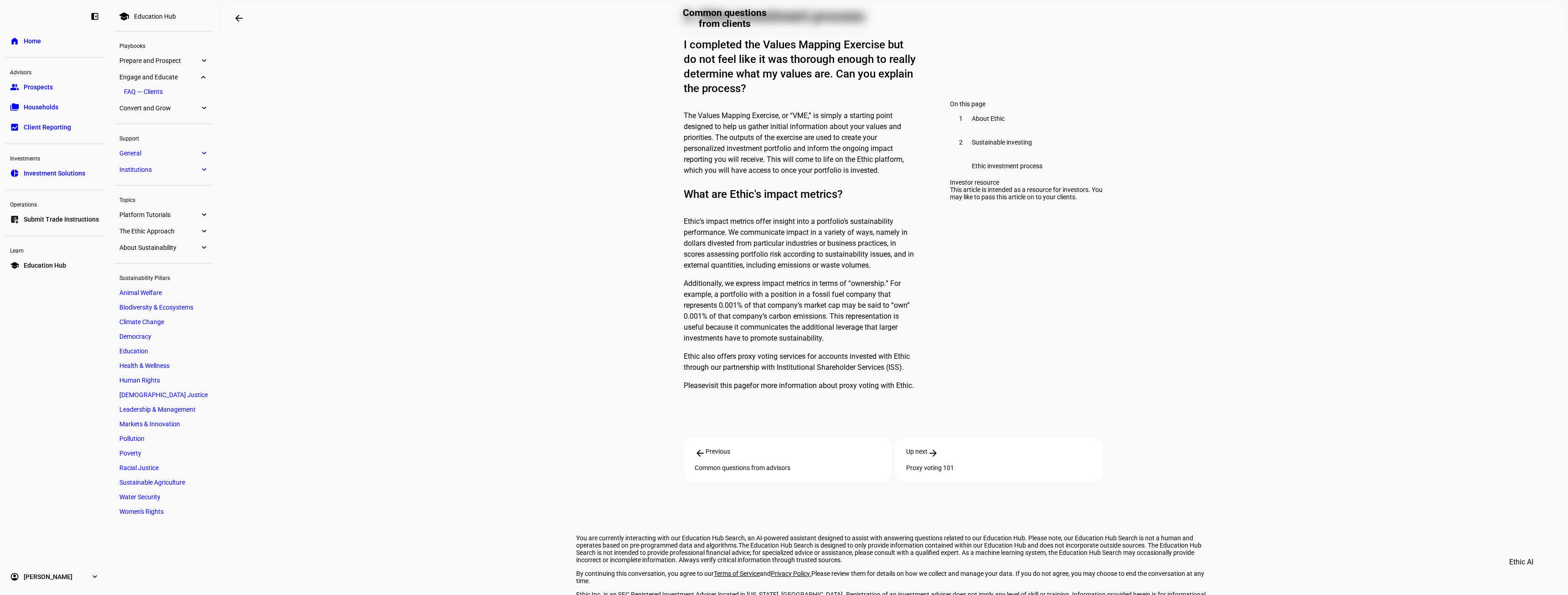
scroll to position [1524, 0]
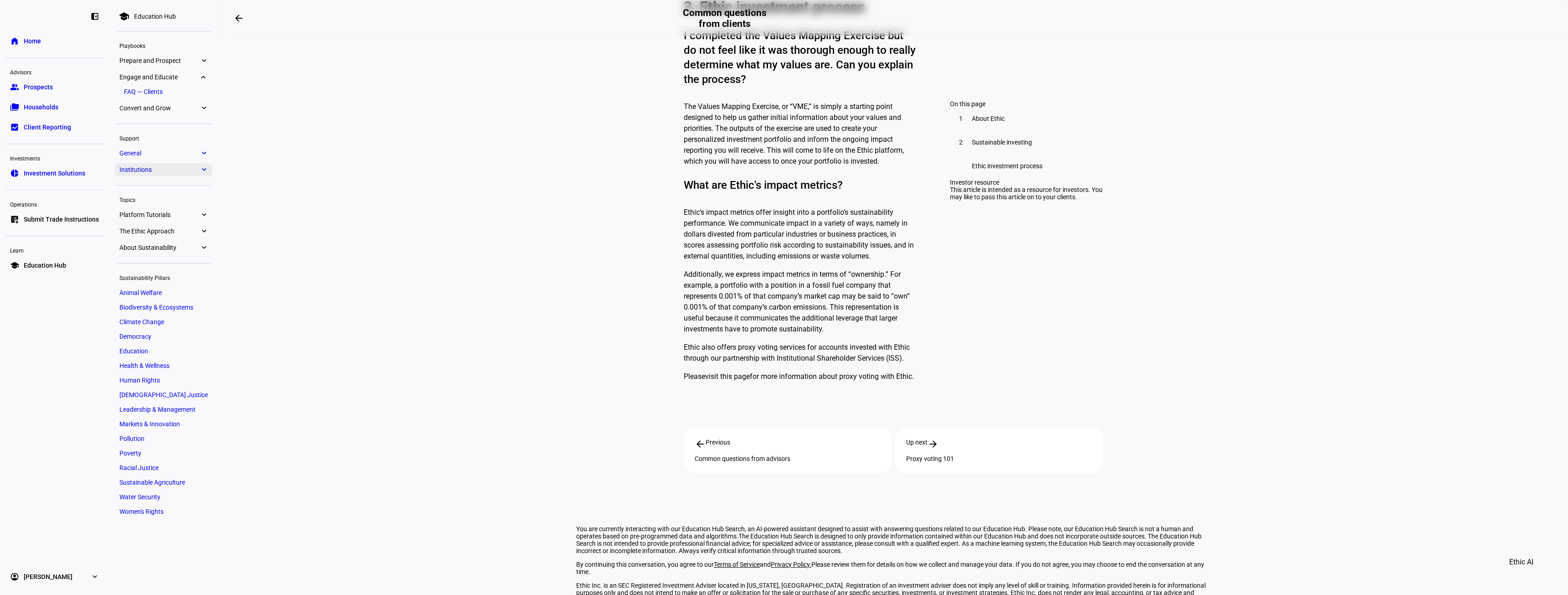
click at [170, 166] on span "Institutions" at bounding box center [160, 169] width 80 height 7
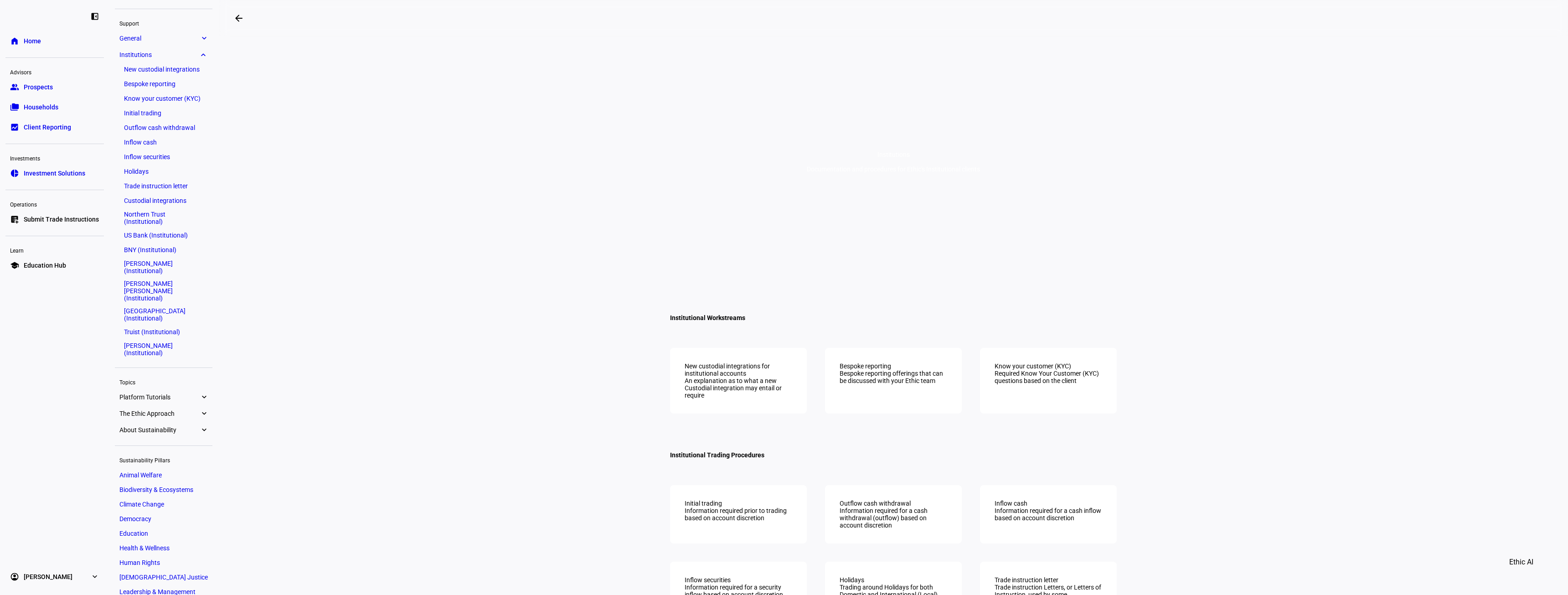
scroll to position [144, 0]
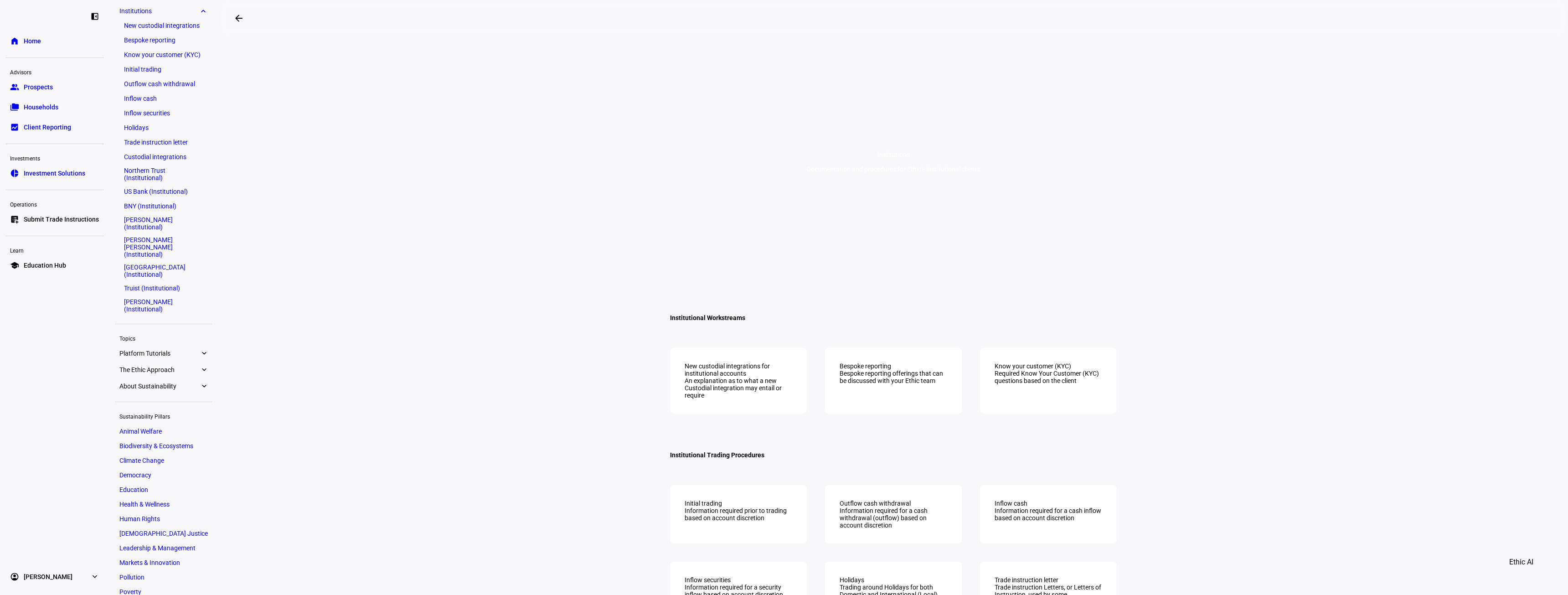
click at [180, 366] on span "The Ethic Approach" at bounding box center [160, 369] width 80 height 7
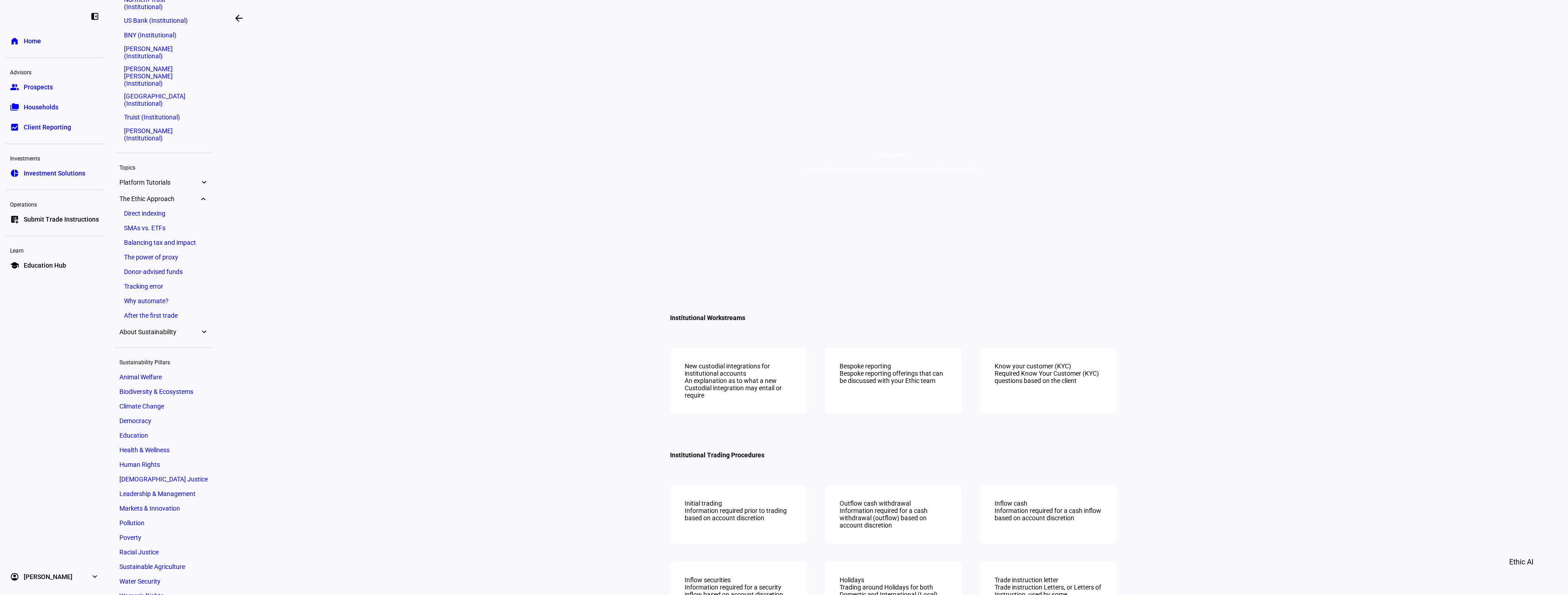
click at [189, 328] on span "About Sustainability" at bounding box center [160, 331] width 80 height 7
click at [160, 296] on link "Sustainability Pillars" at bounding box center [163, 302] width 89 height 13
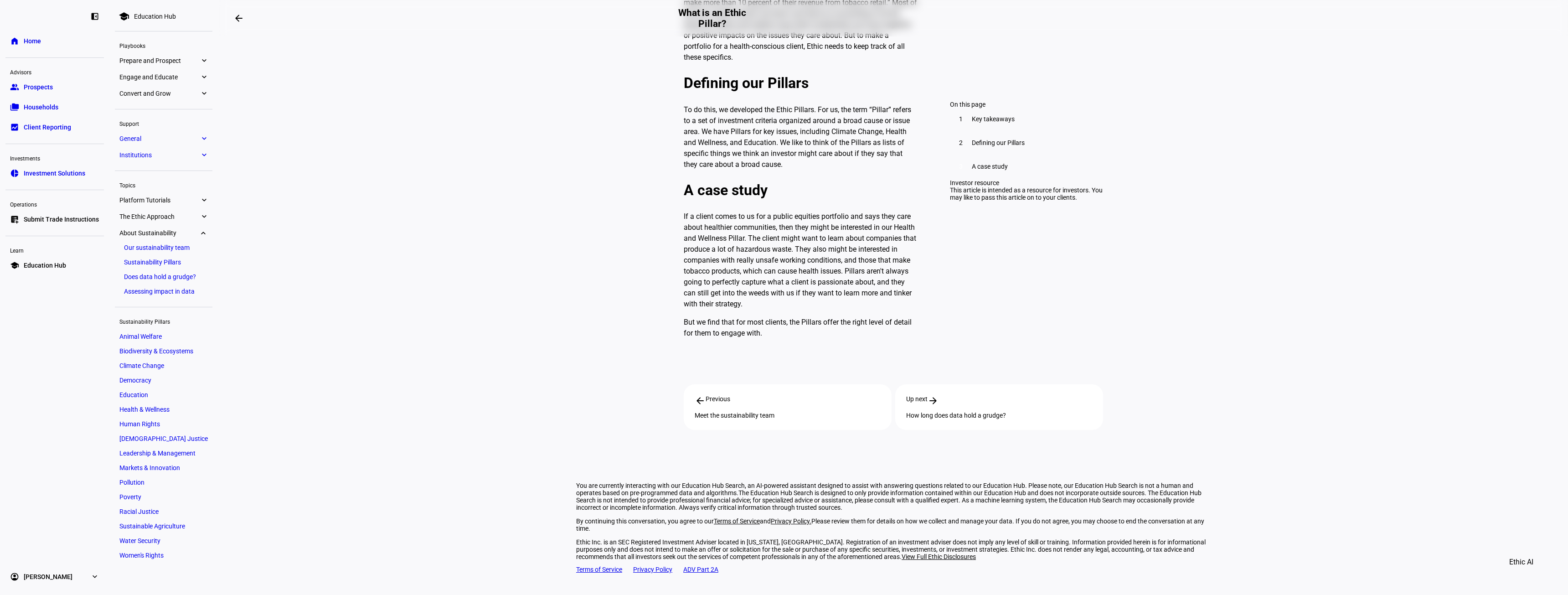
scroll to position [632, 0]
click at [685, 395] on div "How long does data hold a grudge?" at bounding box center [998, 415] width 186 height 7
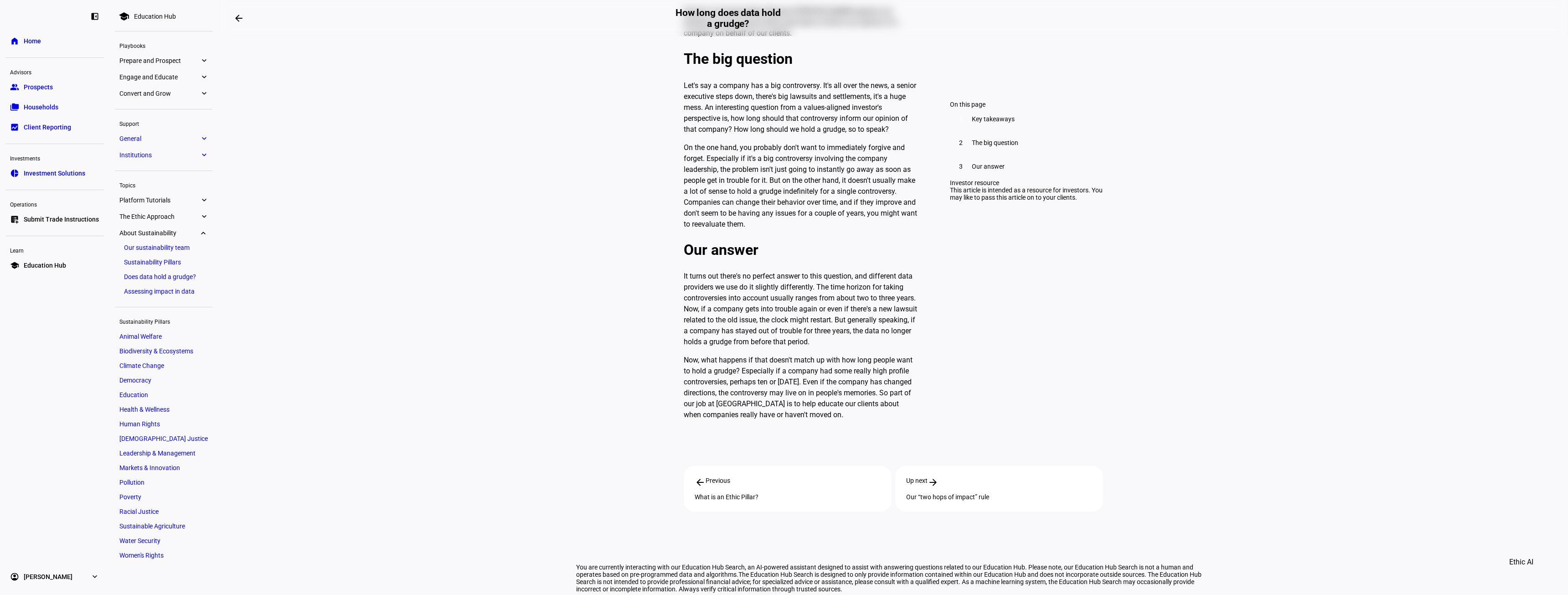
scroll to position [727, 0]
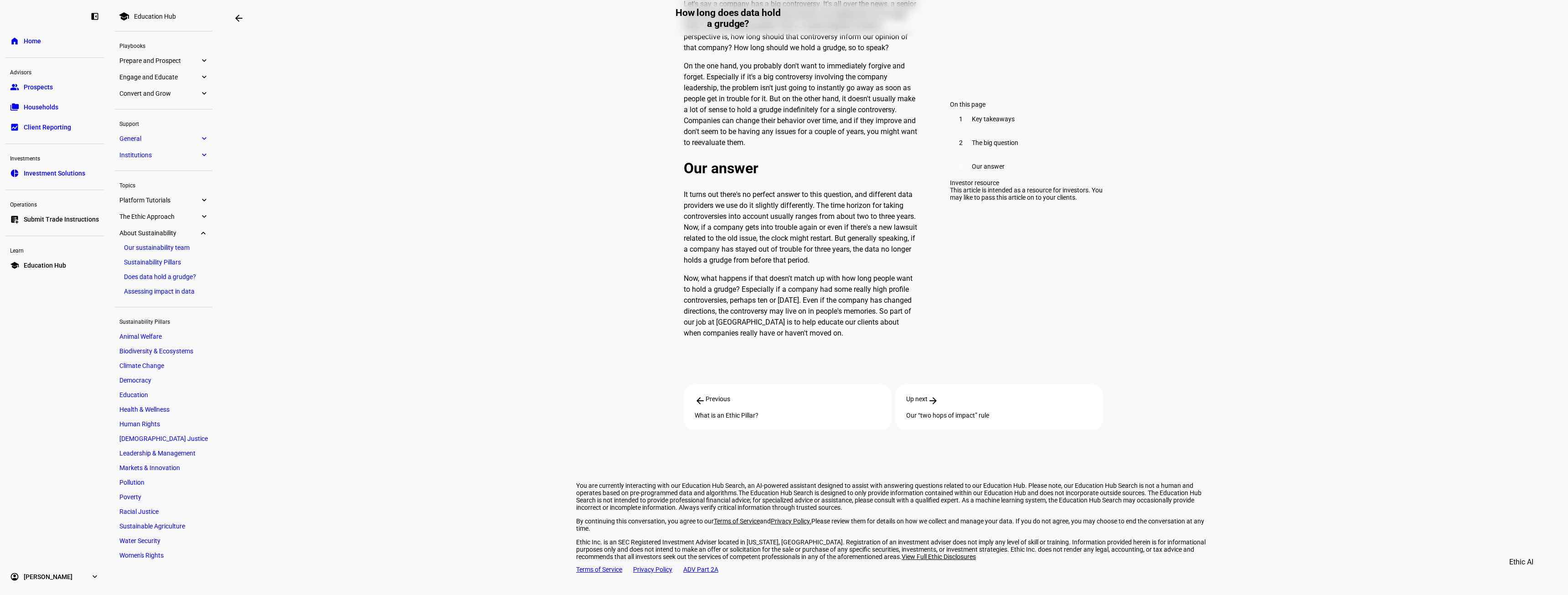
click at [183, 293] on link "Assessing impact in data" at bounding box center [163, 291] width 89 height 13
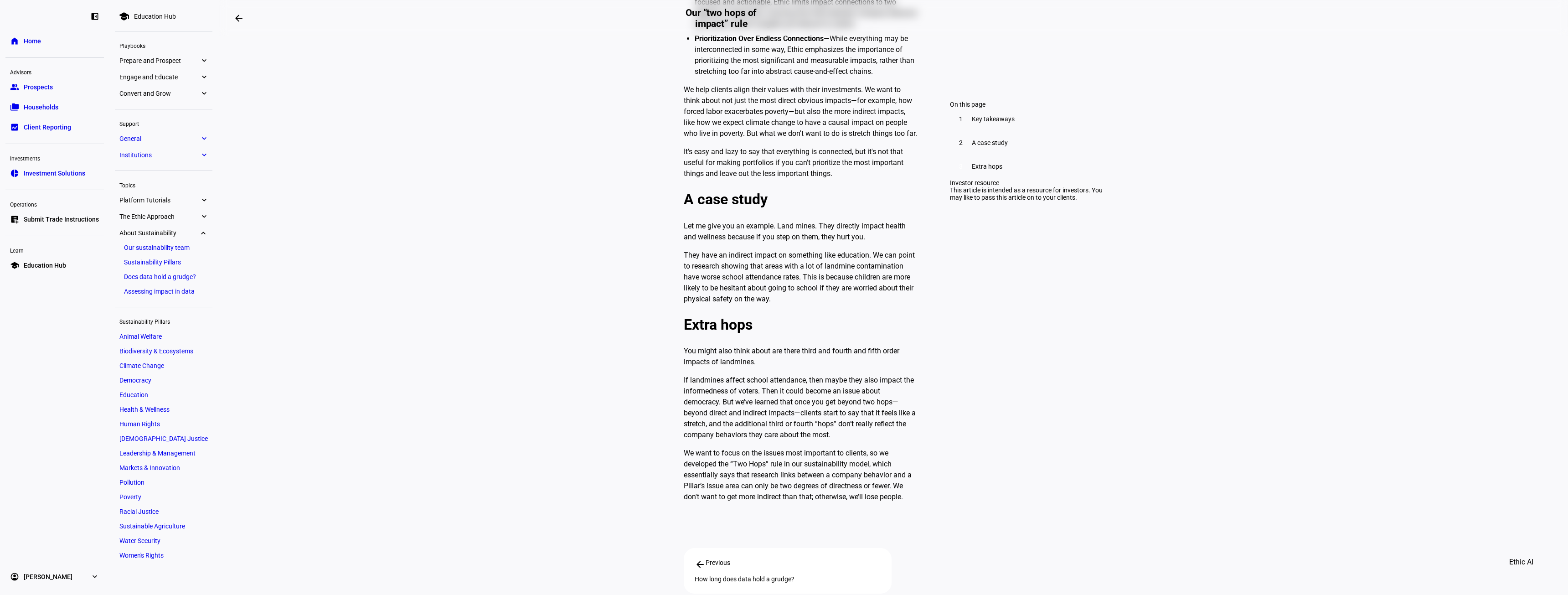
scroll to position [501, 0]
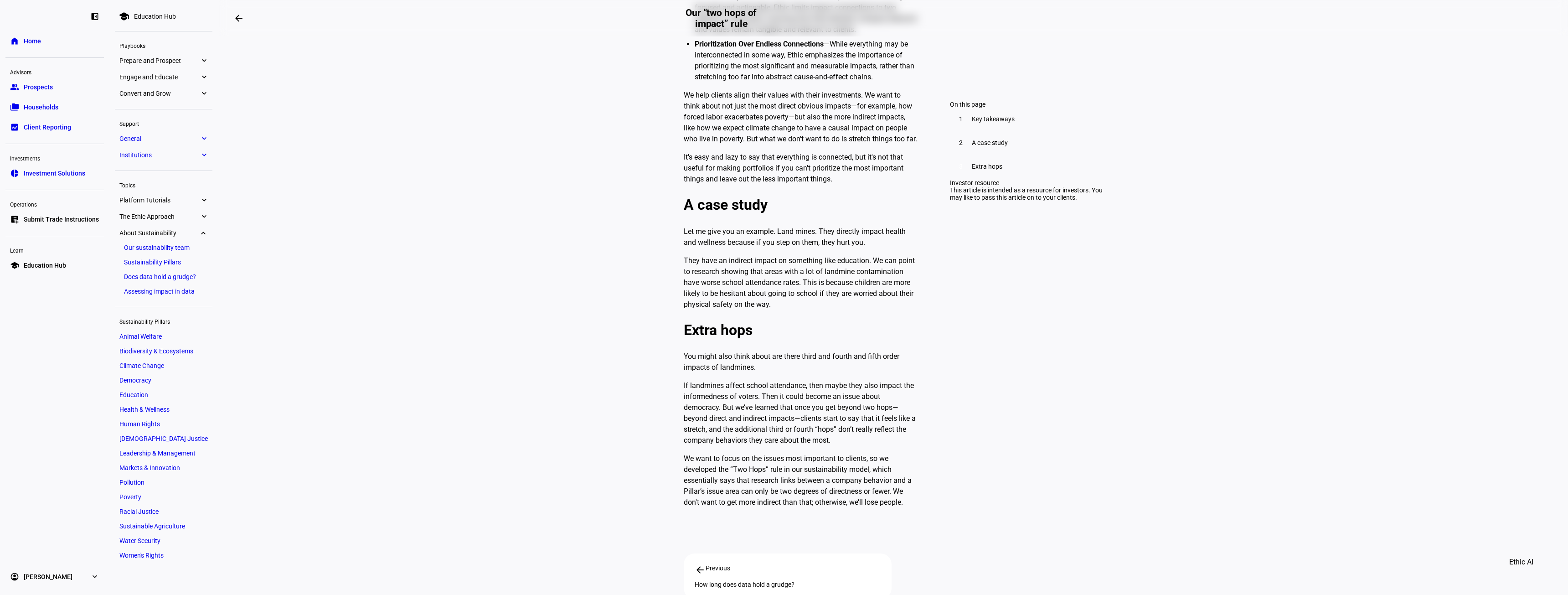
click at [268, 159] on eth-layout-page-content "arrow_backwards Our “two hops of impact” rule About Sustainability Our “two hop…" at bounding box center [893, 298] width 1349 height 595
click at [204, 61] on eth-mat-symbol "expand_more" at bounding box center [204, 61] width 8 height 9
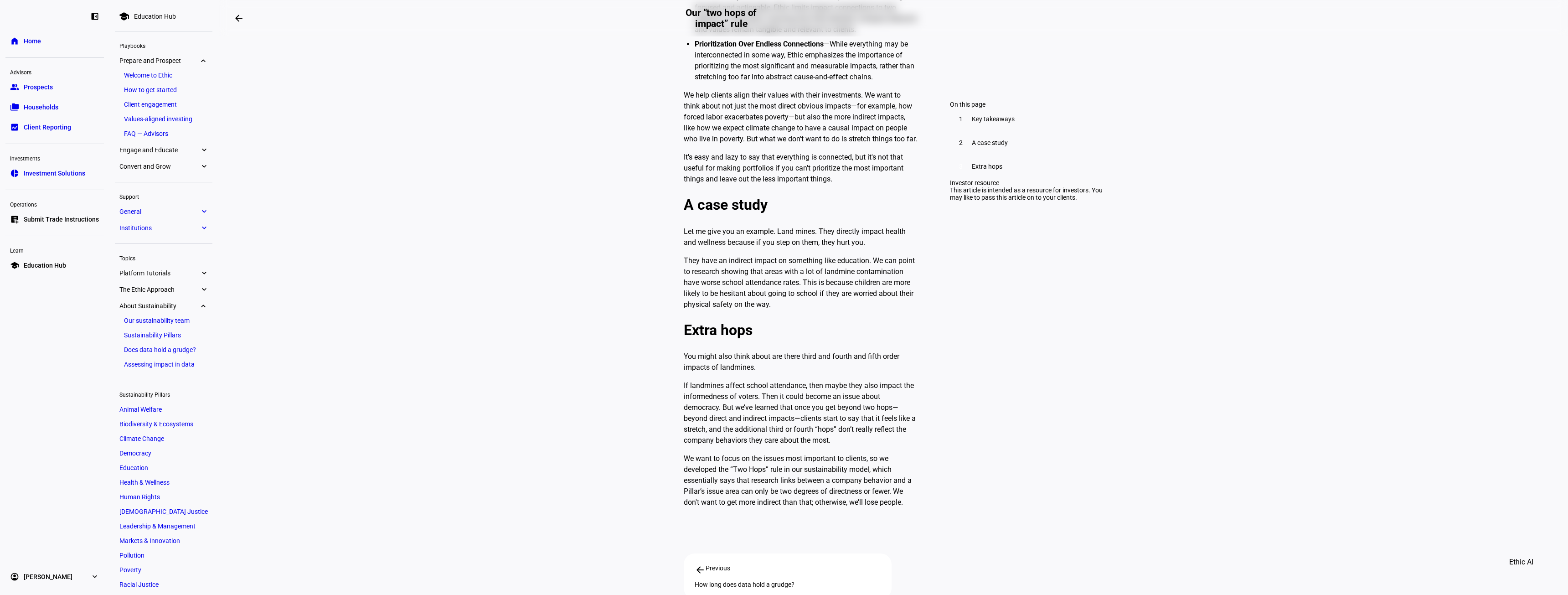
scroll to position [49, 0]
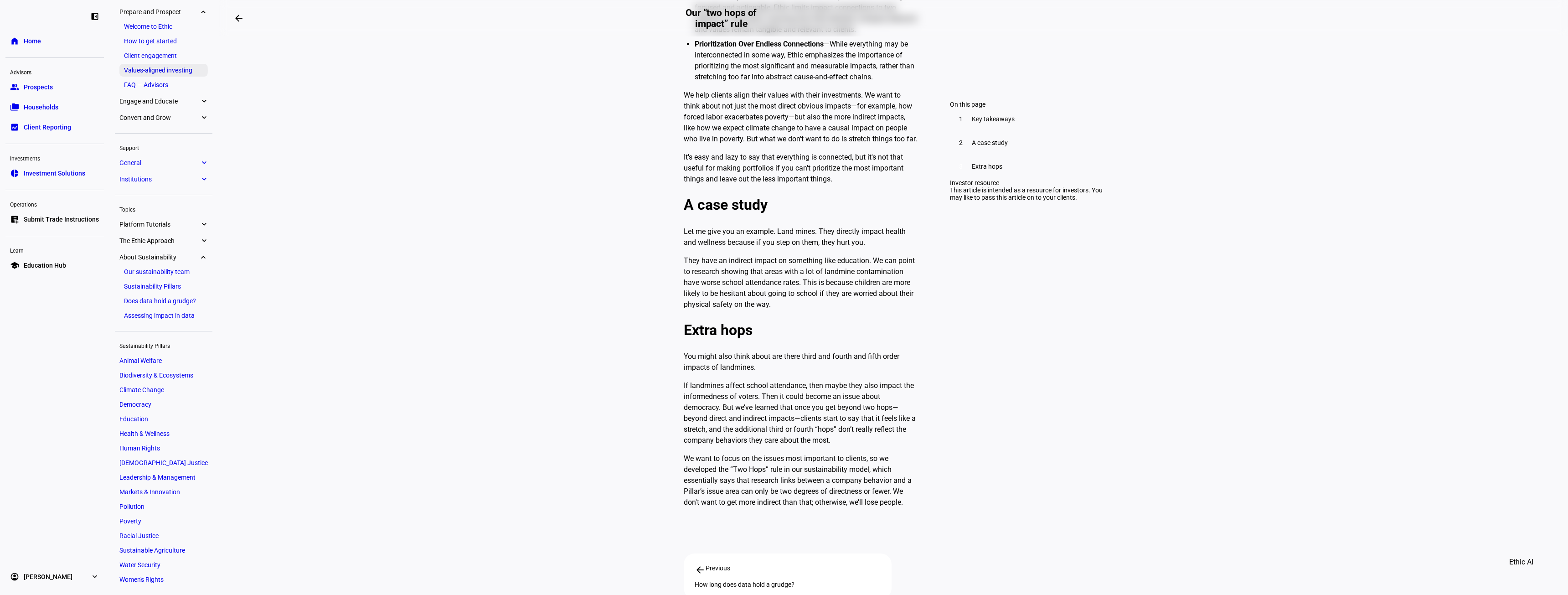
click at [161, 66] on link "Values-aligned investing" at bounding box center [163, 70] width 89 height 13
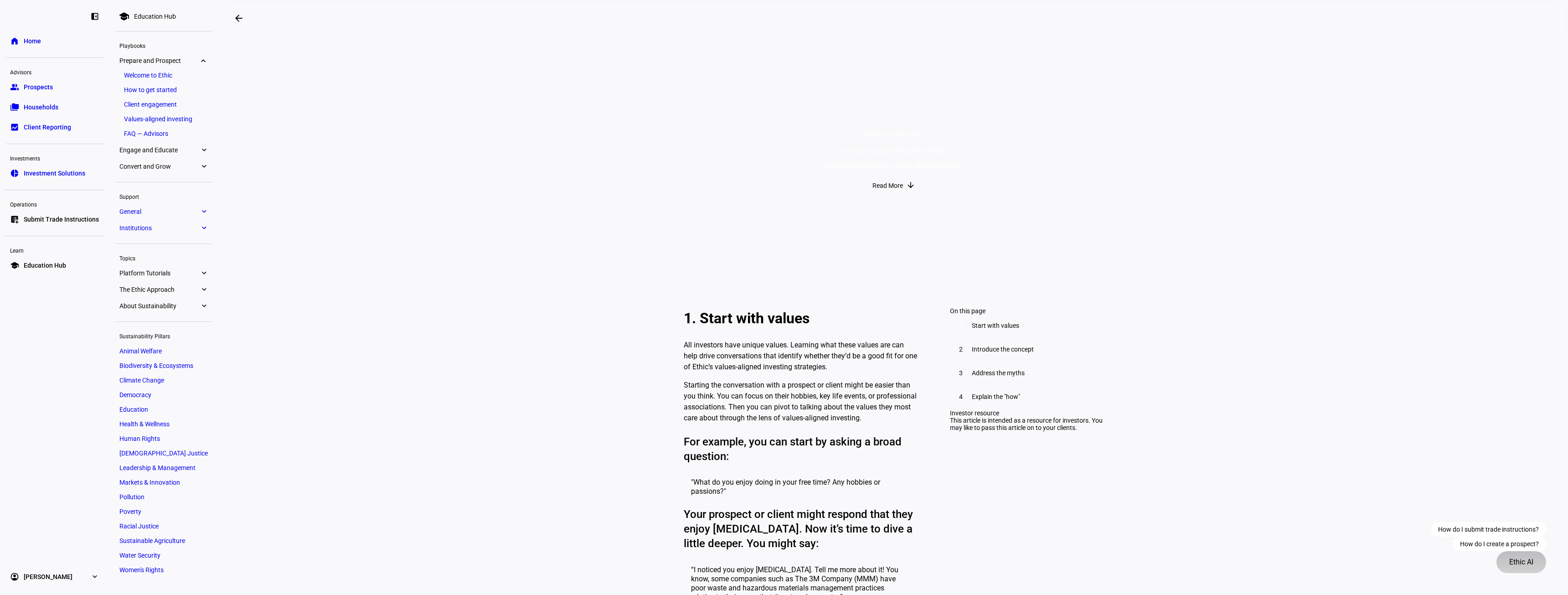
click at [685, 395] on span "Ethic AI" at bounding box center [1521, 562] width 24 height 22
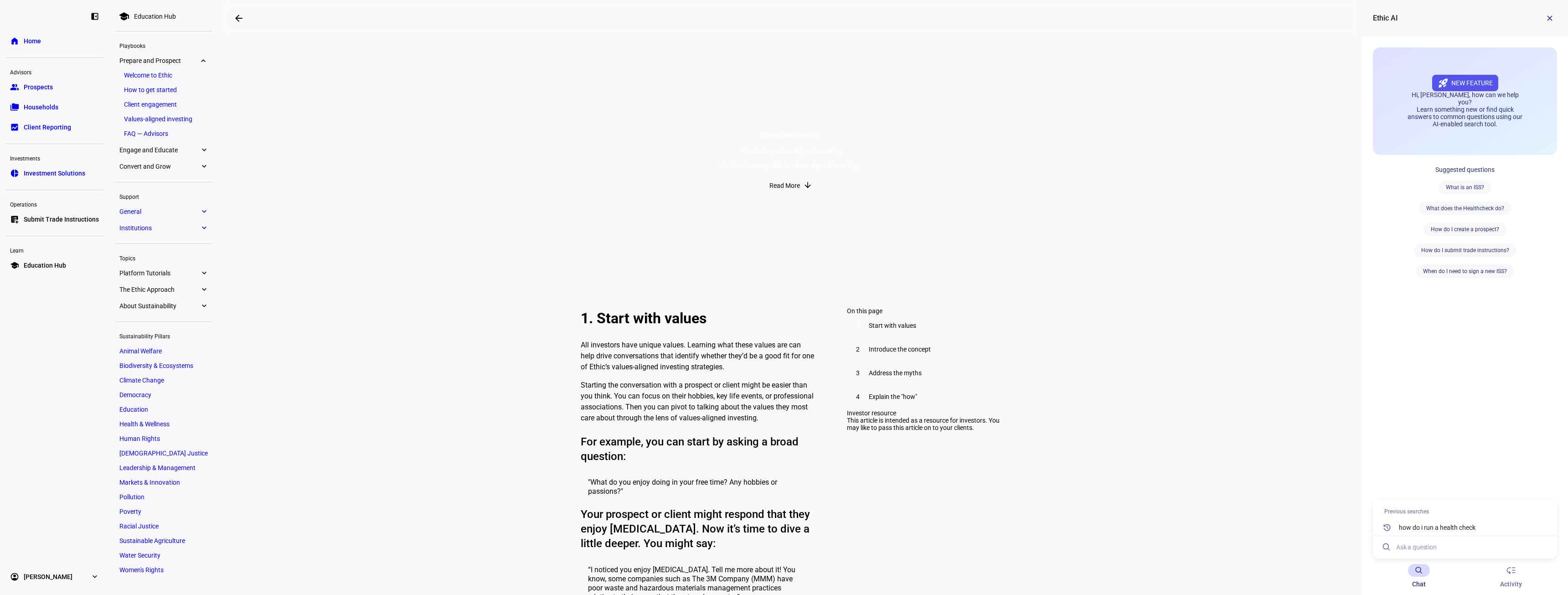
click at [685, 395] on input at bounding box center [1472, 546] width 153 height 22
type input "when a portfolio divests of a security, does it still have exposure but at a lo…"
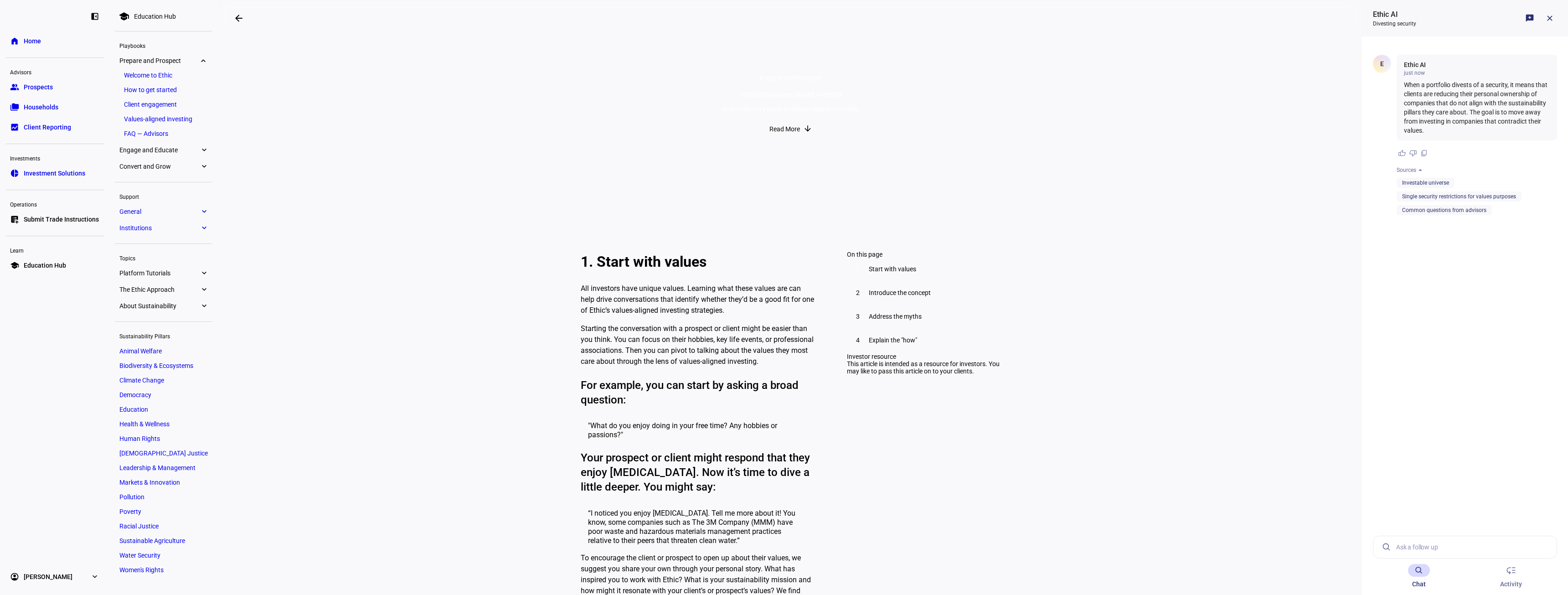
scroll to position [0, 0]
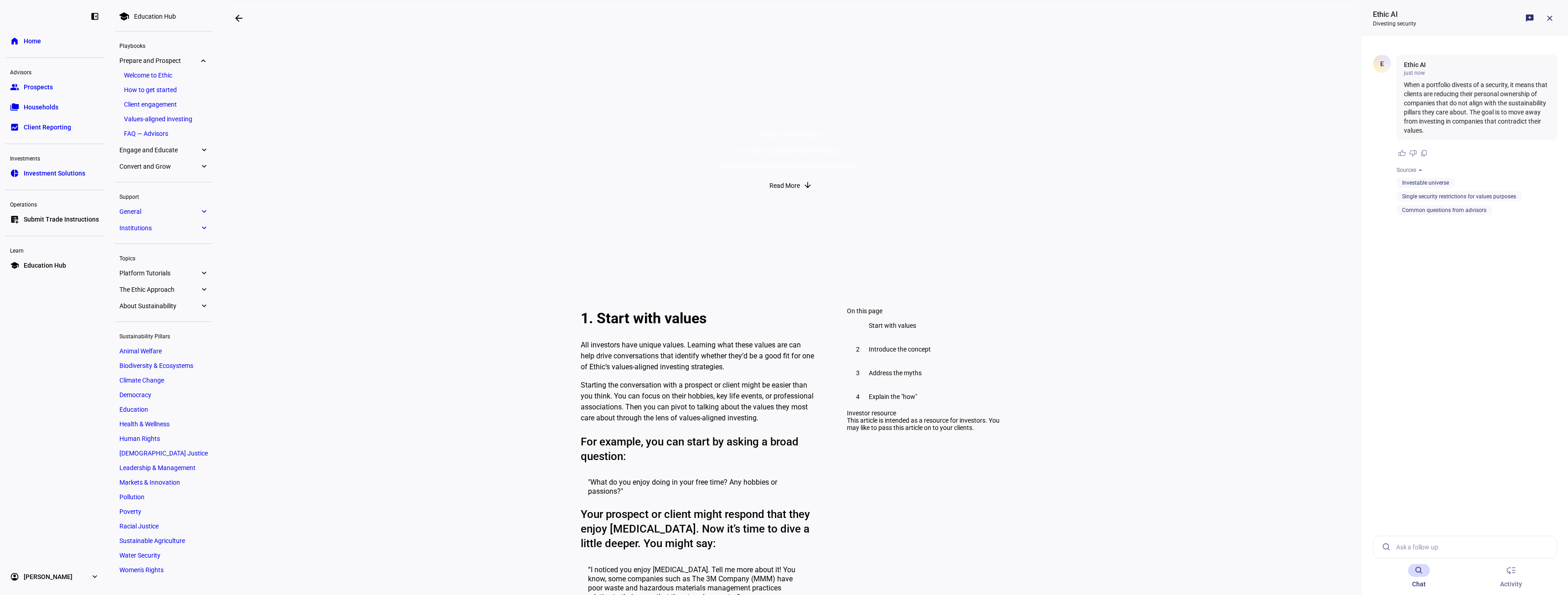
click at [685, 395] on input at bounding box center [1472, 546] width 153 height 22
click at [685, 395] on input "So, would they still have some level of exposure" at bounding box center [1465, 546] width 140 height 22
type input "So, could they potentially still have some level of exposure?"
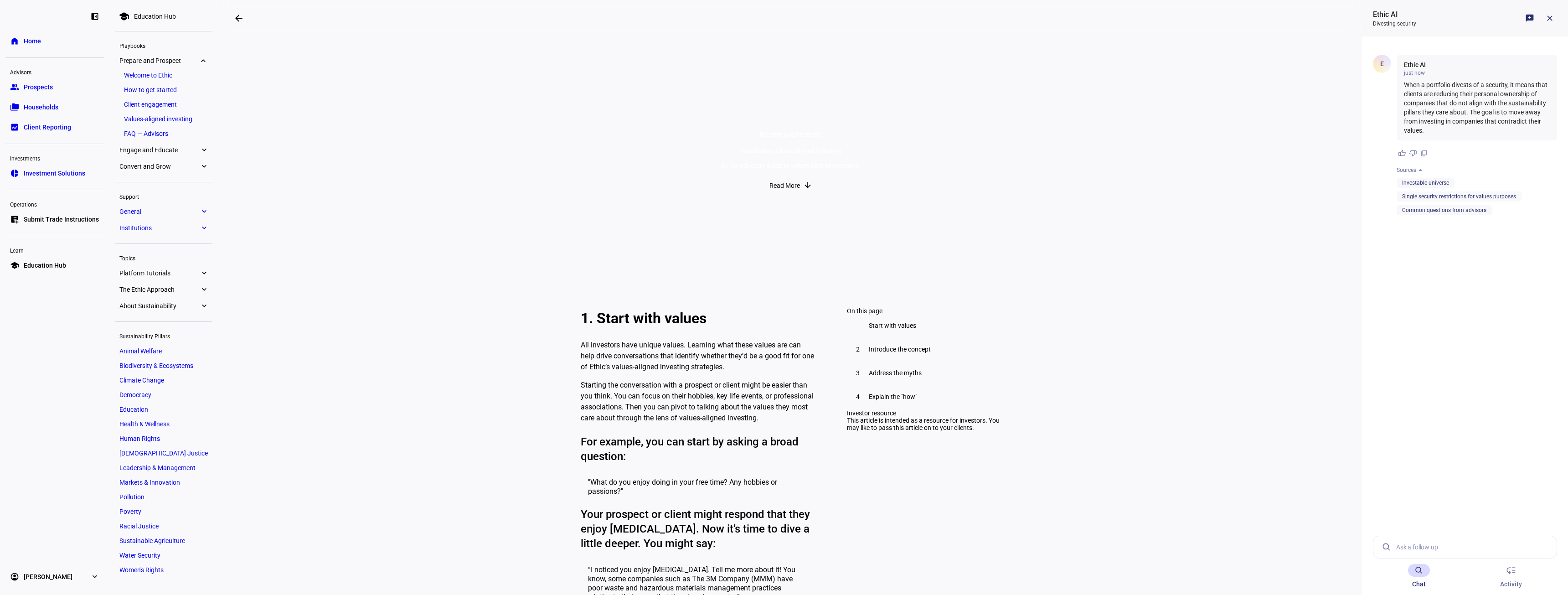
click at [685, 395] on input at bounding box center [1472, 546] width 153 height 22
type input "d"
type input "So could the portfolio potentially still have some level of exposure?"
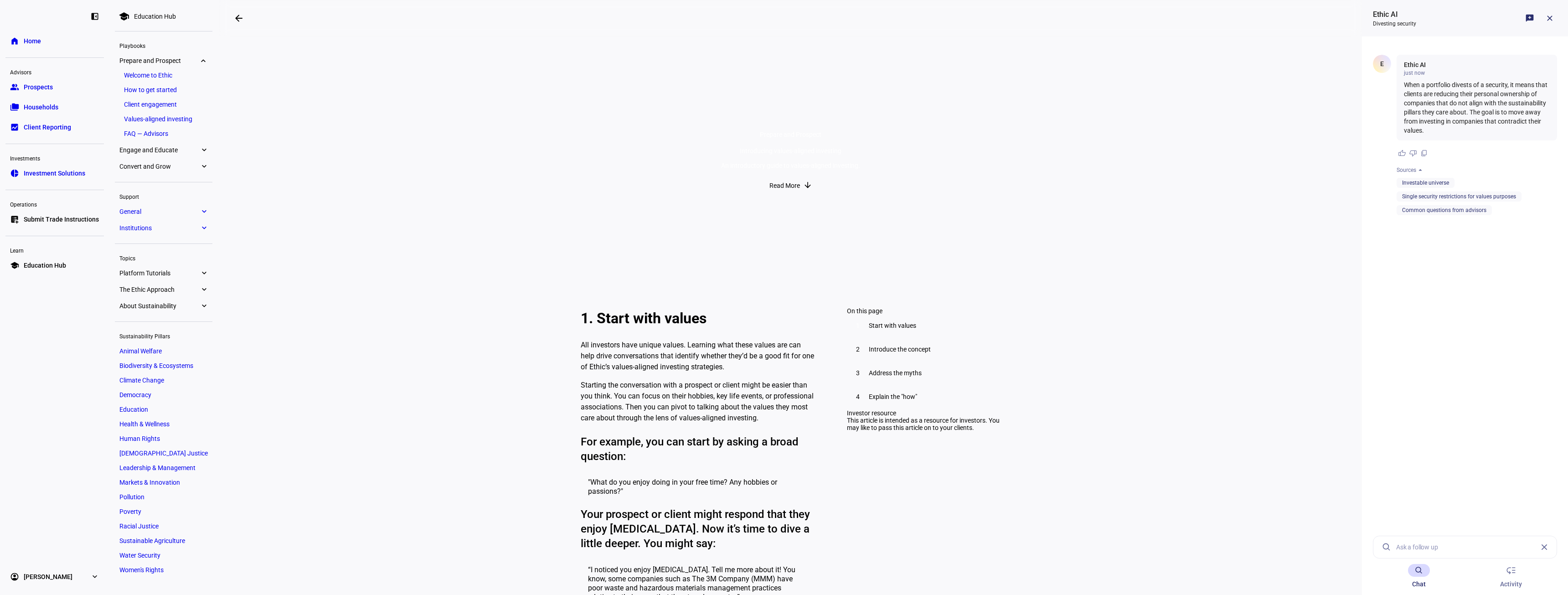
scroll to position [0, 0]
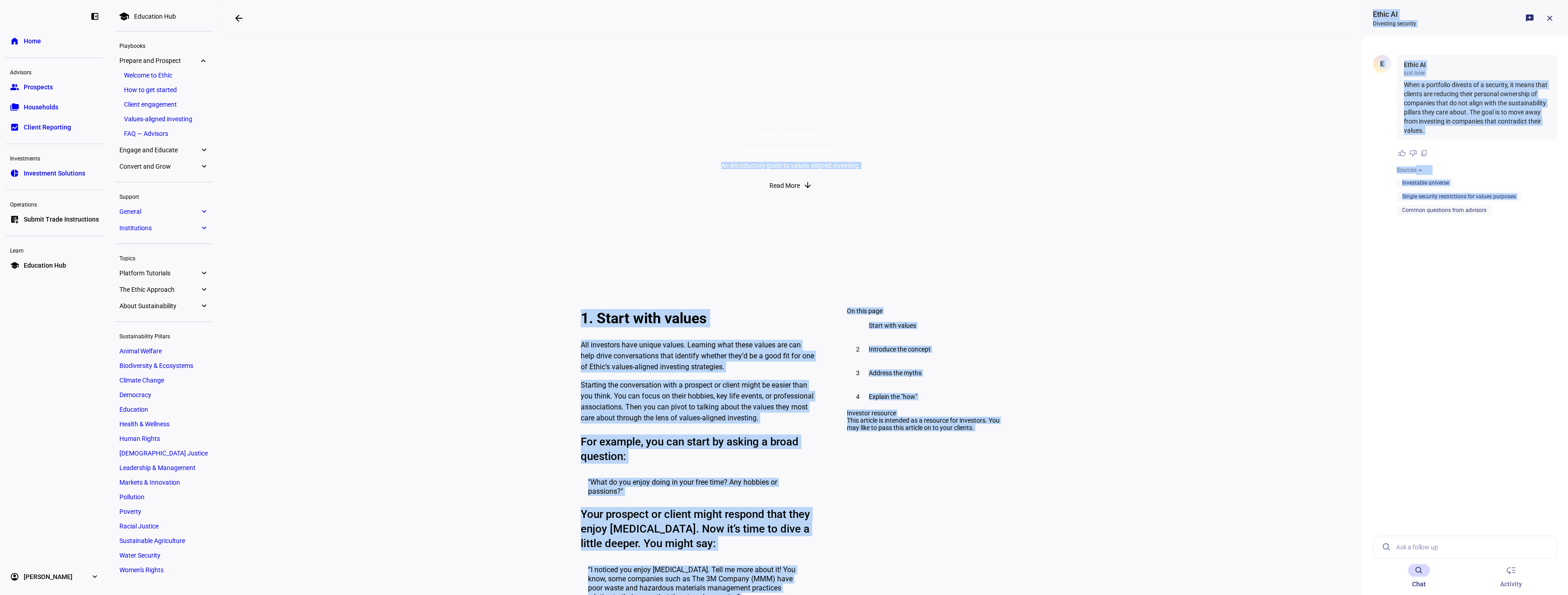
drag, startPoint x: 1355, startPoint y: 170, endPoint x: 1347, endPoint y: 217, distance: 47.7
click at [685, 260] on eth-layout-page-content "arrow_backwards Introducing values-aligned investing Prepare and Prospect Intro…" at bounding box center [790, 298] width 1143 height 595
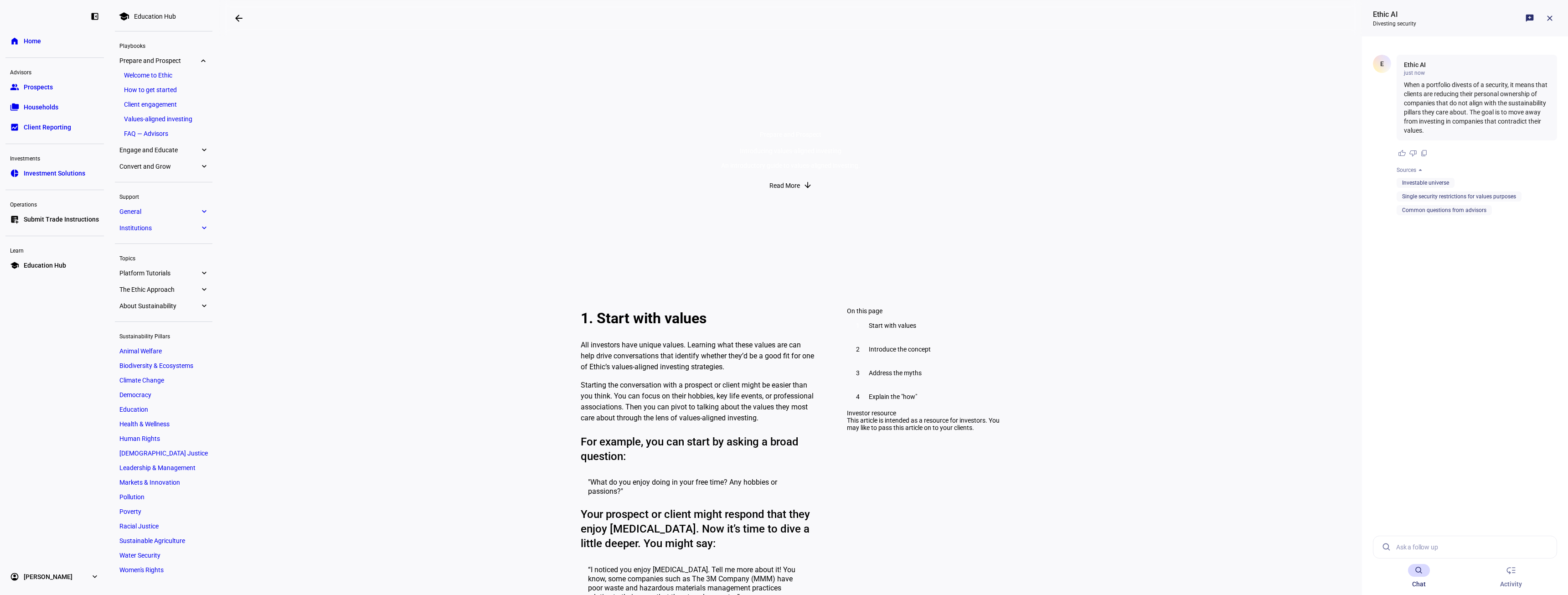
click at [685, 225] on ethic-ai-chat-agent-body "E Ethic AI just now When a portfolio divests of a security, it means that clien…" at bounding box center [1465, 297] width 206 height 521
click at [685, 132] on p "When a portfolio divests of a security, it means that clients are reducing thei…" at bounding box center [1476, 107] width 146 height 55
click at [685, 395] on icon at bounding box center [1419, 570] width 11 height 11
click at [685, 275] on ethic-ai-chat-agent-body "E Ethic AI just now When a portfolio divests of a security, it means that clien…" at bounding box center [1465, 297] width 206 height 521
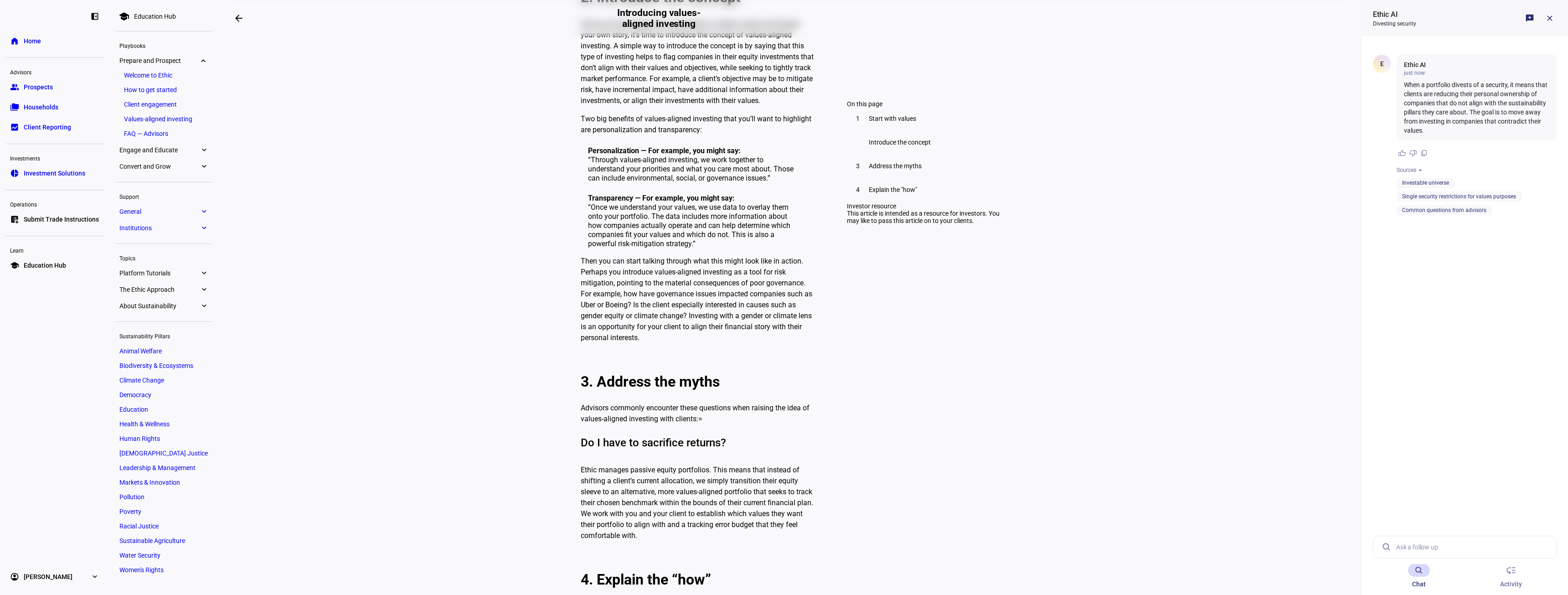
scroll to position [820, 0]
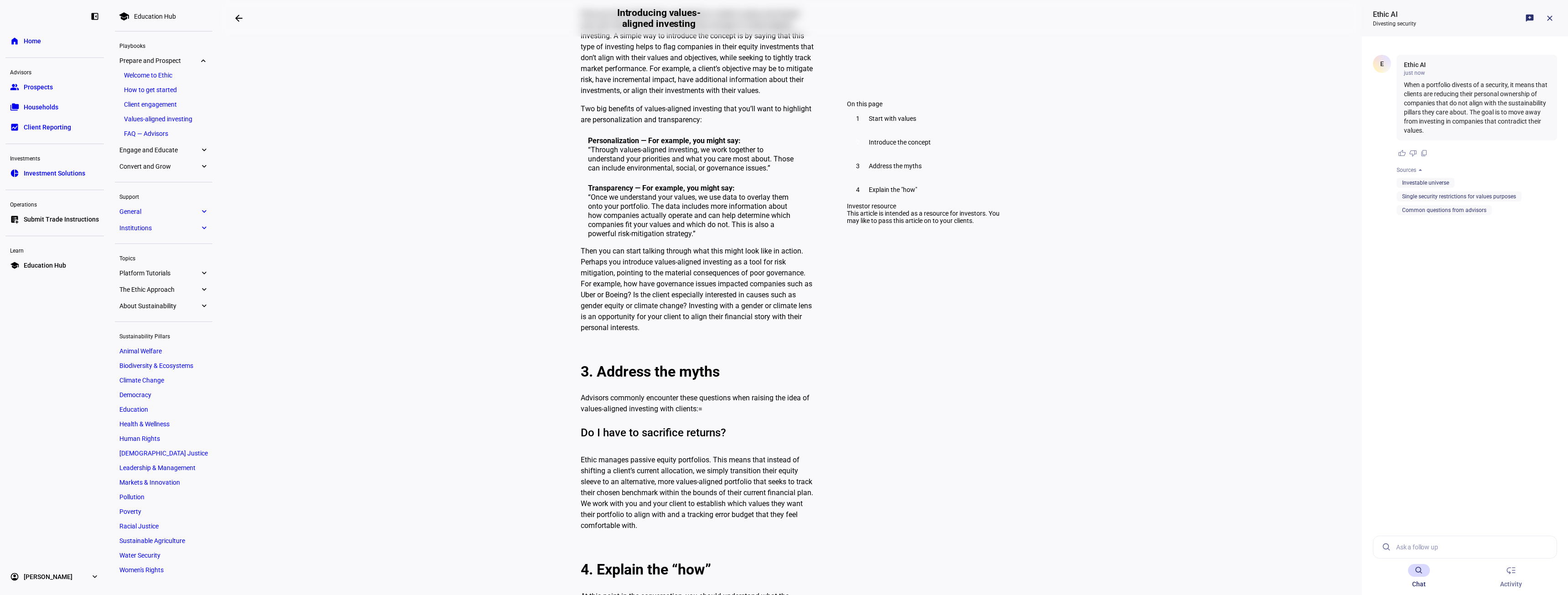
click at [49, 104] on span "Households" at bounding box center [41, 107] width 35 height 9
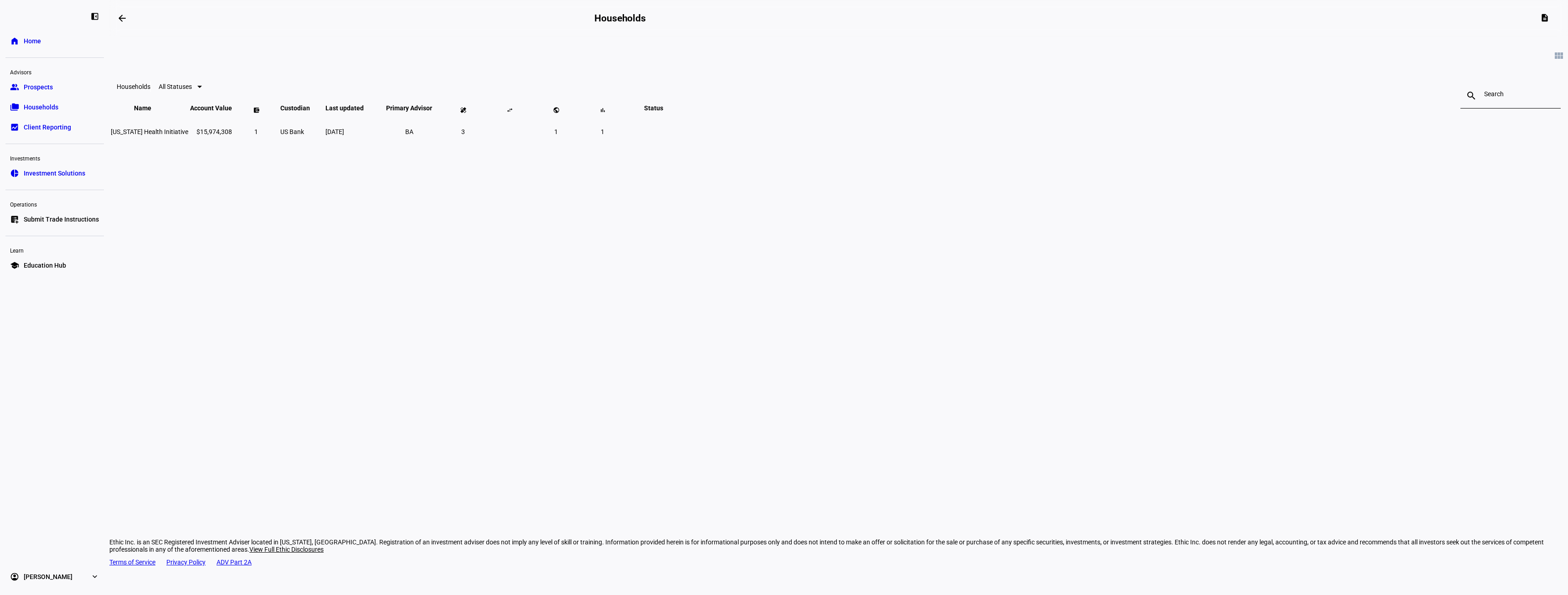
click at [58, 265] on span "Education Hub" at bounding box center [45, 265] width 42 height 9
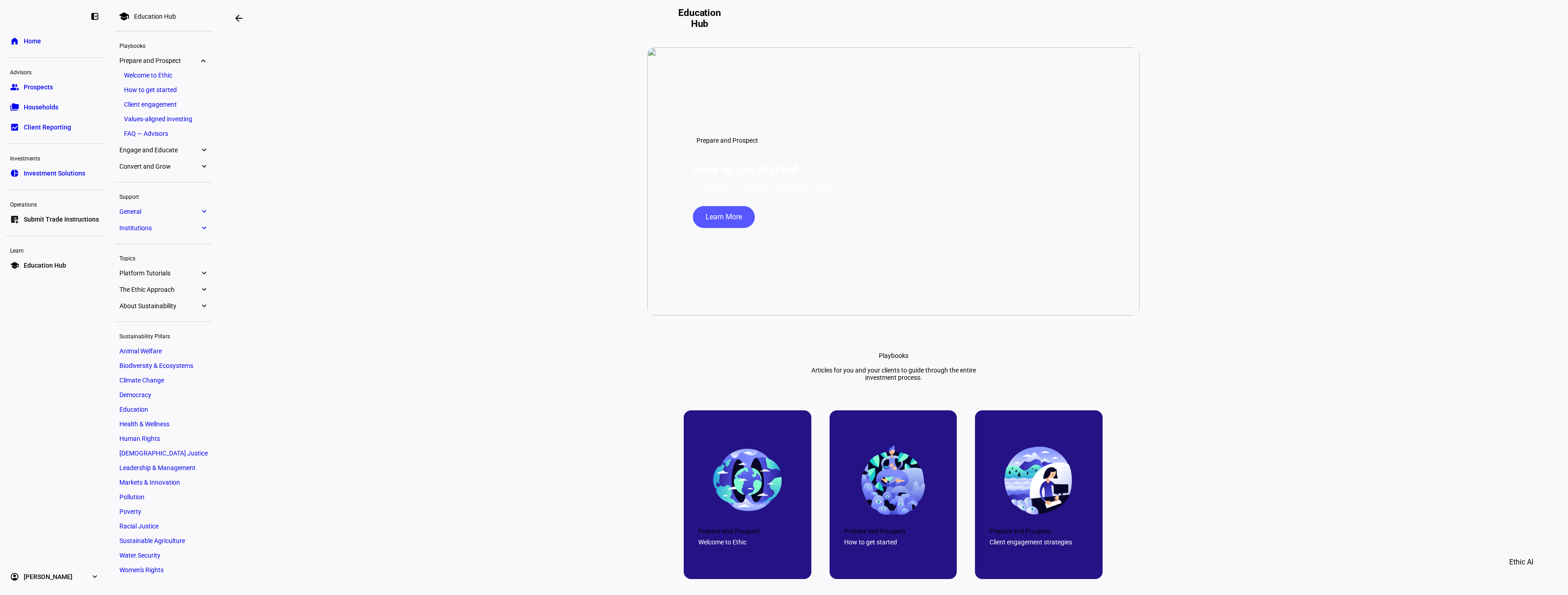
click at [187, 286] on span "The Ethic Approach" at bounding box center [160, 289] width 80 height 7
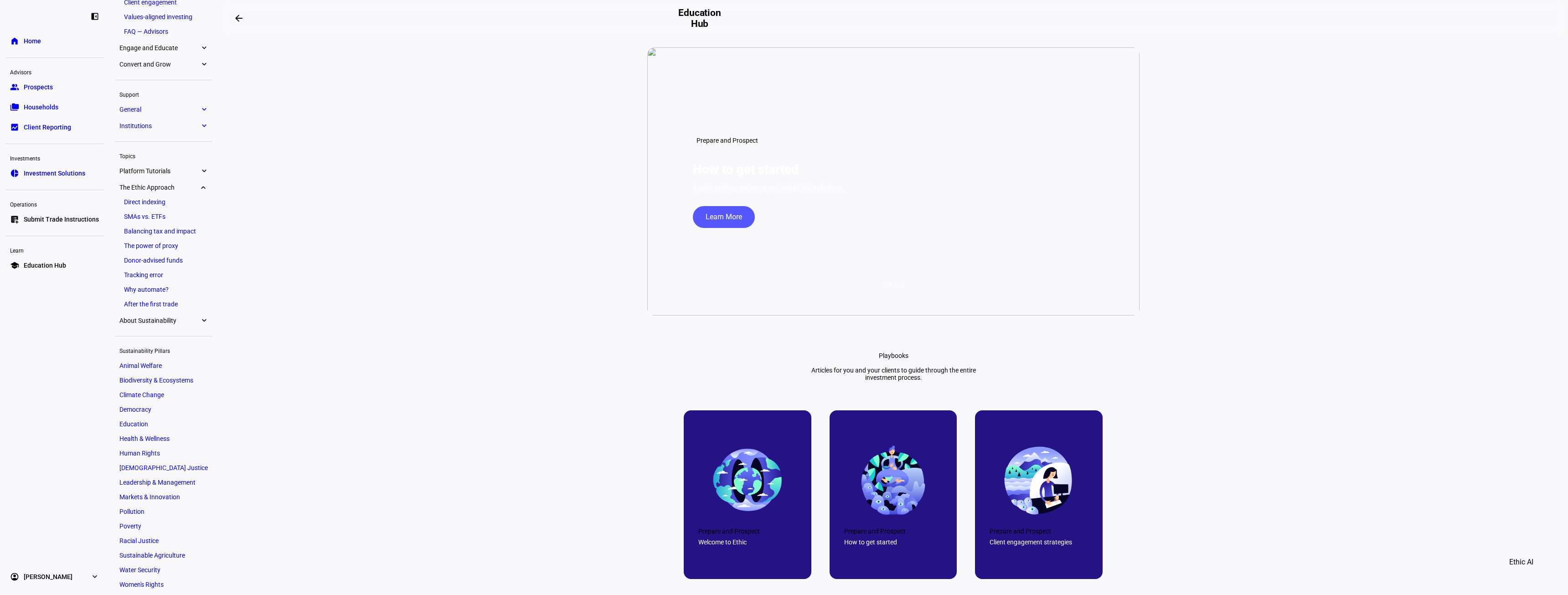
scroll to position [107, 0]
click at [148, 195] on link "Direct indexing" at bounding box center [163, 197] width 89 height 13
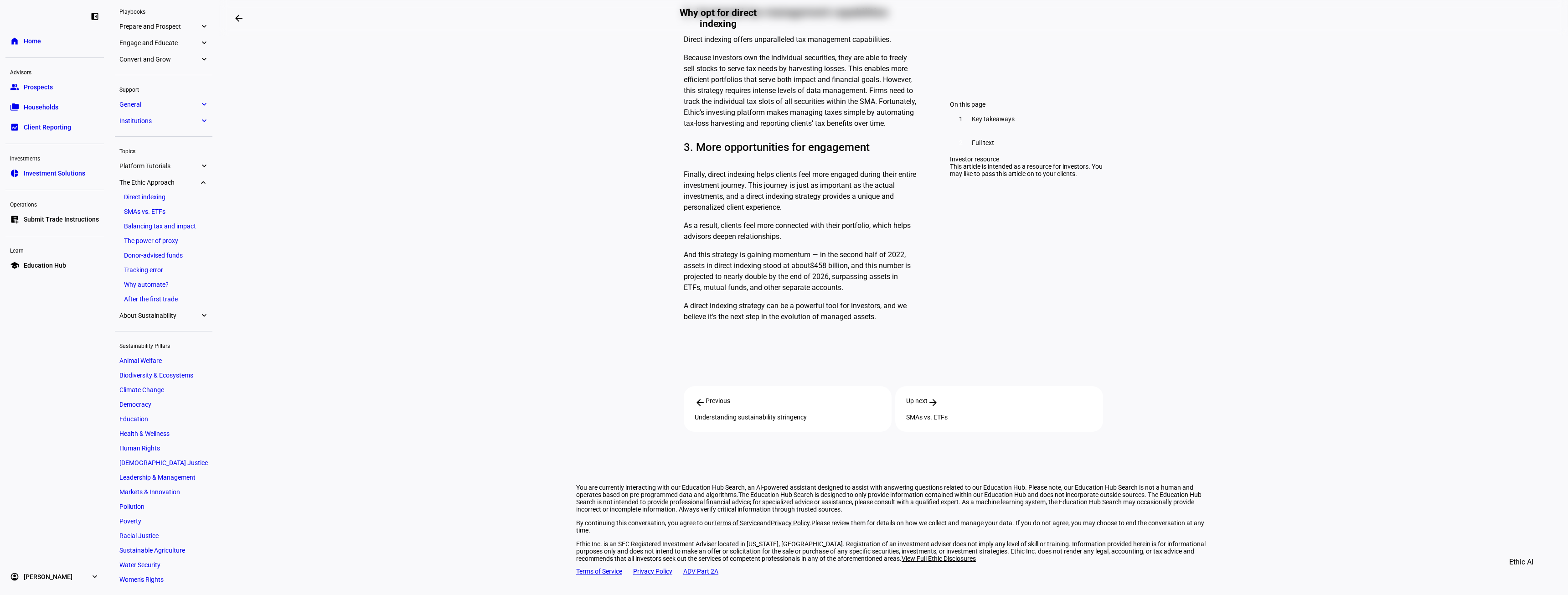
scroll to position [1003, 0]
click at [159, 269] on link "Tracking error" at bounding box center [163, 270] width 89 height 13
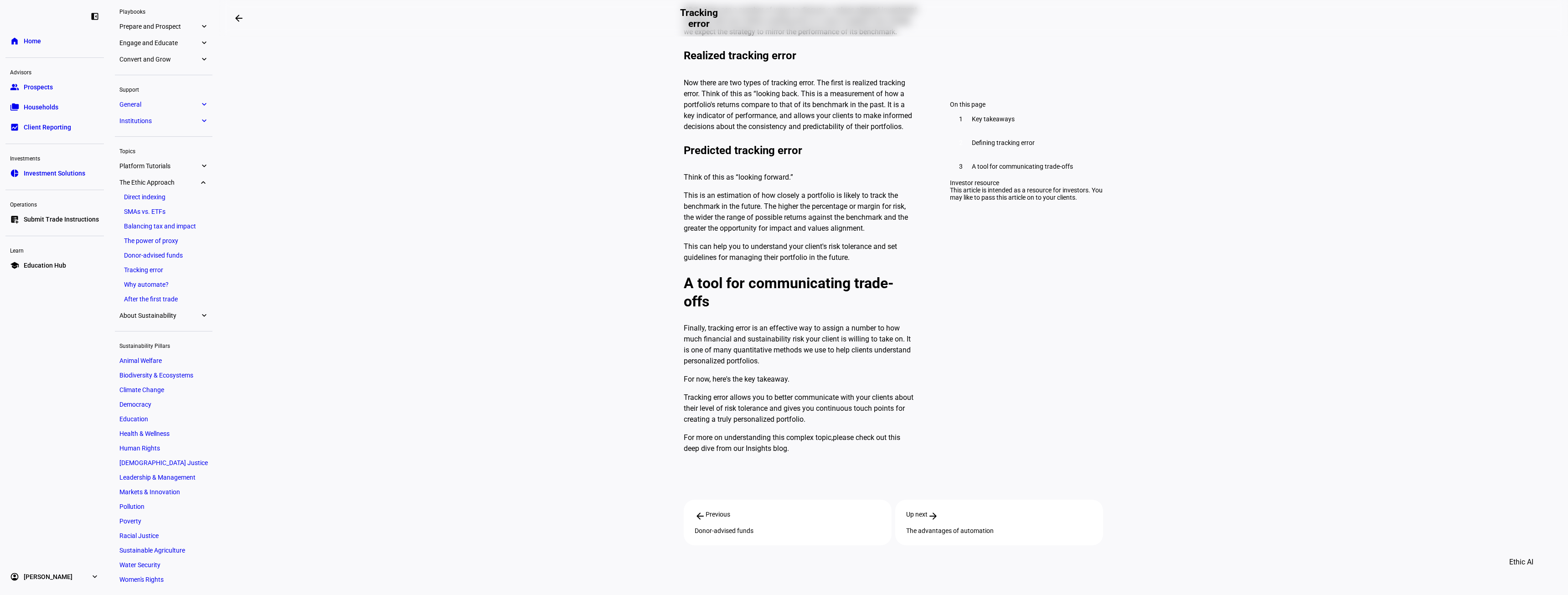
scroll to position [729, 0]
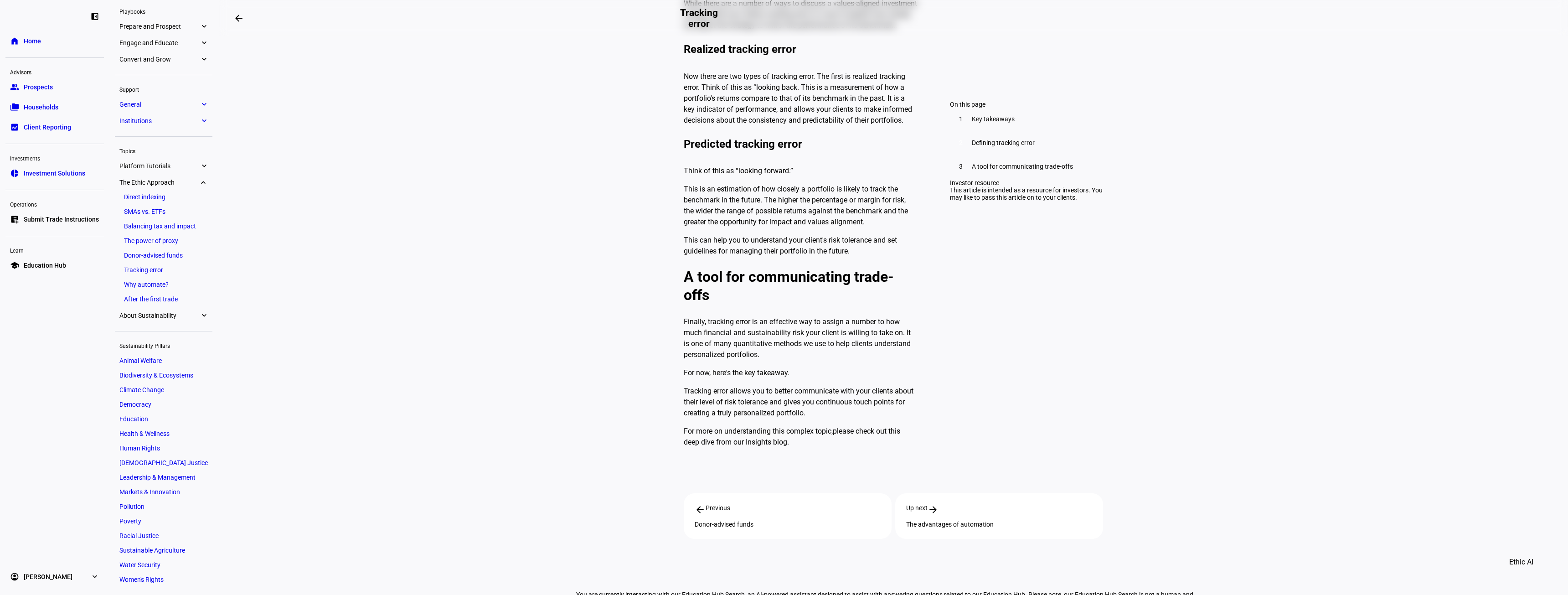
click at [54, 265] on span "Education Hub" at bounding box center [45, 265] width 42 height 9
click at [197, 314] on span "About Sustainability" at bounding box center [160, 314] width 80 height 7
click at [197, 314] on link "Assessing impact in data" at bounding box center [163, 315] width 89 height 13
